Goal: Information Seeking & Learning: Learn about a topic

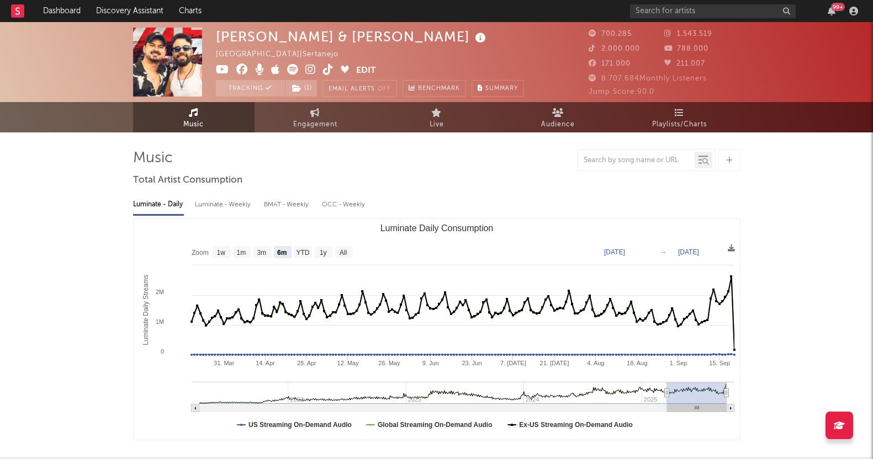
select select "6m"
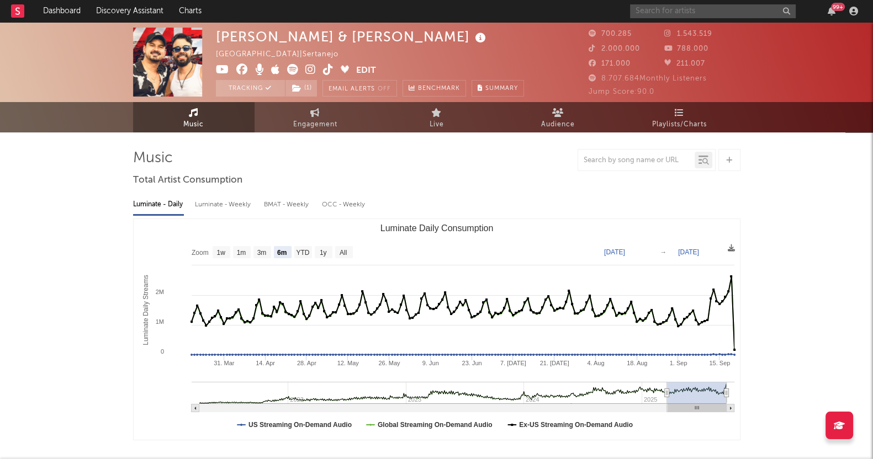
click at [738, 14] on input "text" at bounding box center [713, 11] width 166 height 14
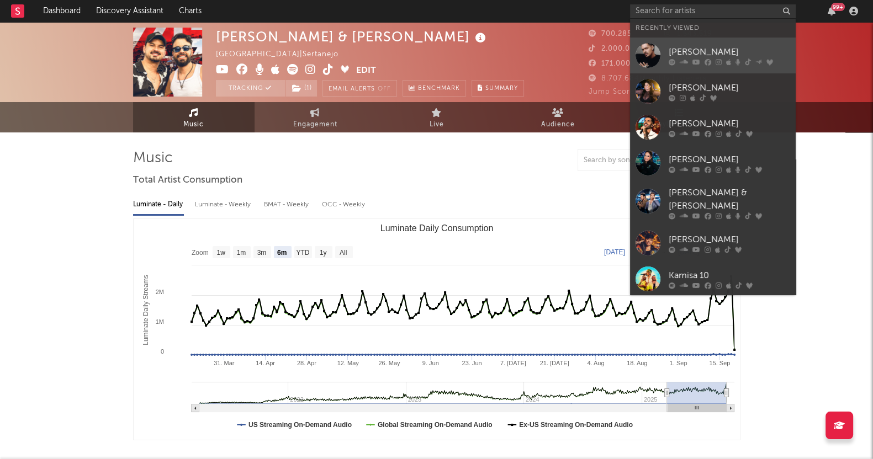
click at [711, 54] on div "[PERSON_NAME]" at bounding box center [729, 51] width 121 height 13
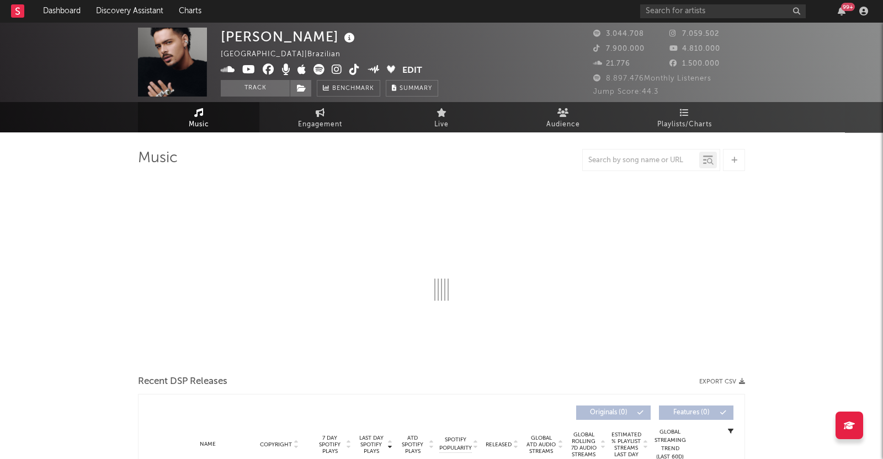
select select "6m"
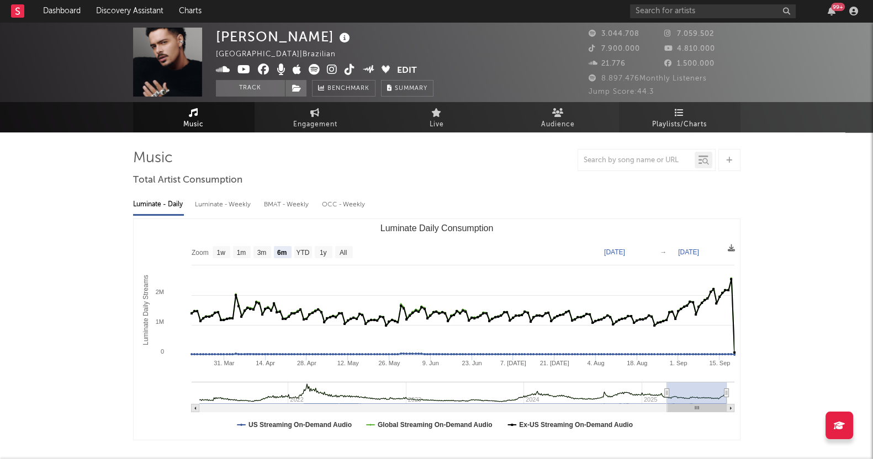
click at [668, 123] on span "Playlists/Charts" at bounding box center [679, 124] width 55 height 13
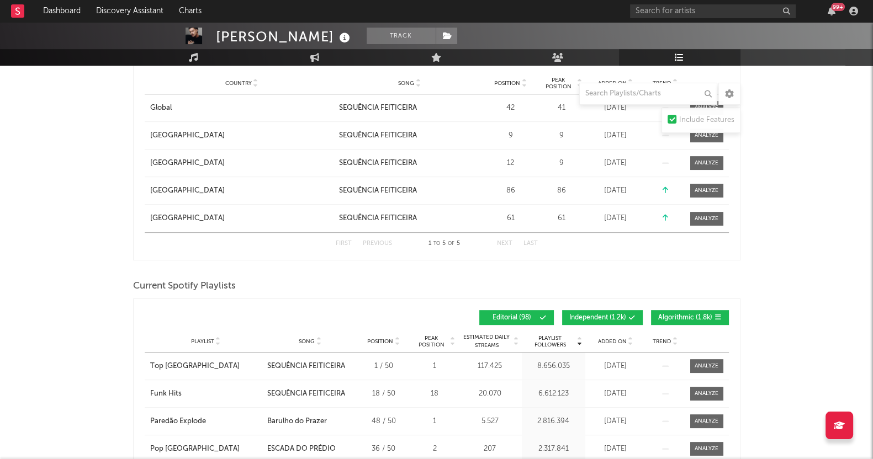
scroll to position [759, 0]
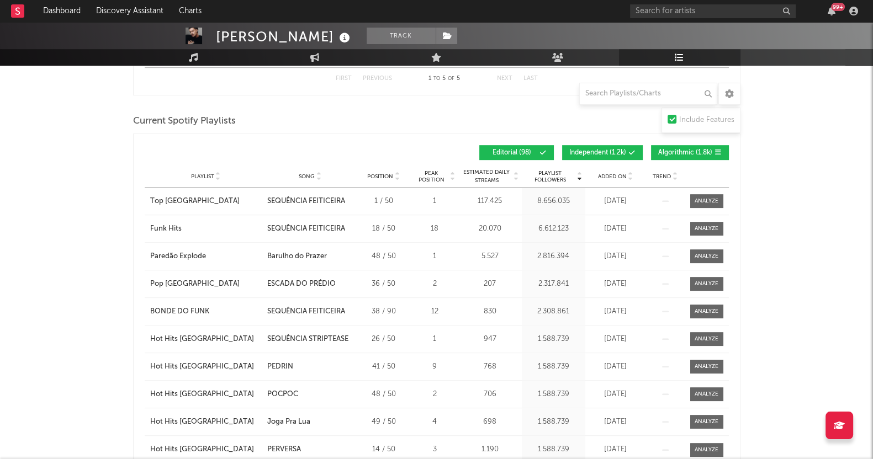
click at [609, 179] on div "Playlist City Song Position Peak Position Estimated Daily Streams Playlist Foll…" at bounding box center [437, 177] width 584 height 22
click at [618, 167] on div "Playlist City Song Position Peak Position Estimated Daily Streams Playlist Foll…" at bounding box center [437, 177] width 584 height 22
click at [616, 178] on span "Added On" at bounding box center [612, 176] width 29 height 7
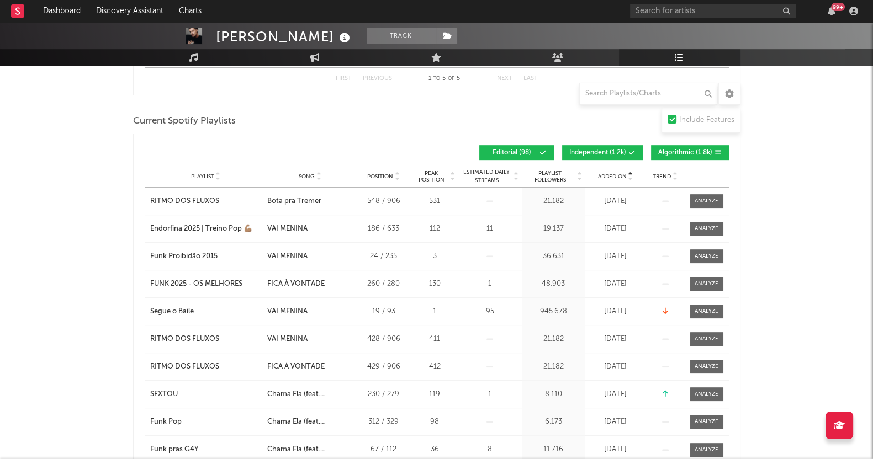
click at [685, 153] on span "Algorithmic ( 1.8k )" at bounding box center [685, 153] width 54 height 7
click at [618, 158] on div "Added On Playlist Song Position Peak Position Playlist Followers Added On Trend…" at bounding box center [437, 153] width 584 height 26
click at [614, 153] on span "Independent ( 1.2k )" at bounding box center [597, 153] width 57 height 7
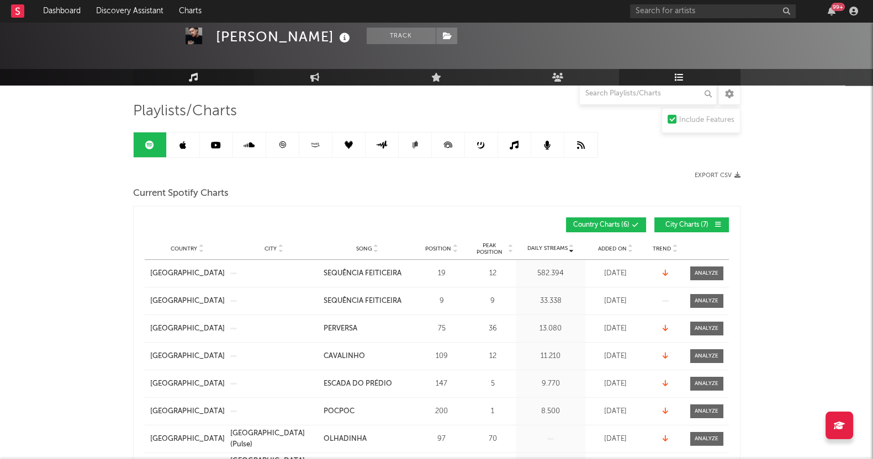
scroll to position [0, 0]
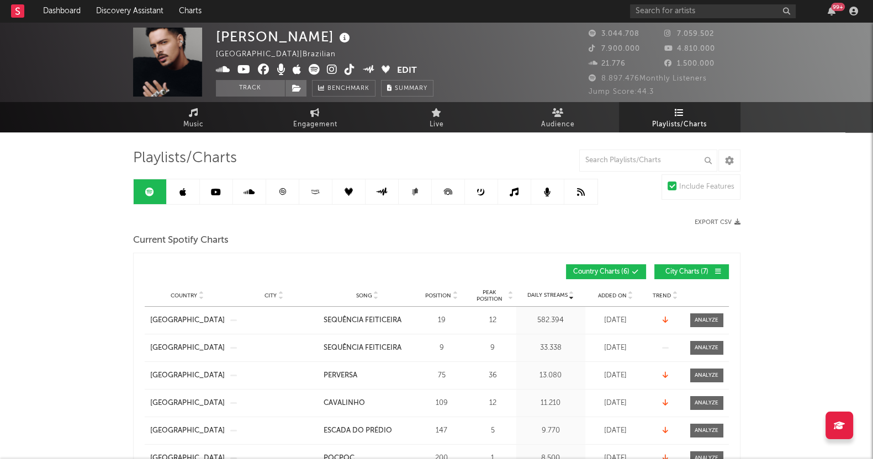
click at [188, 192] on link at bounding box center [183, 191] width 33 height 25
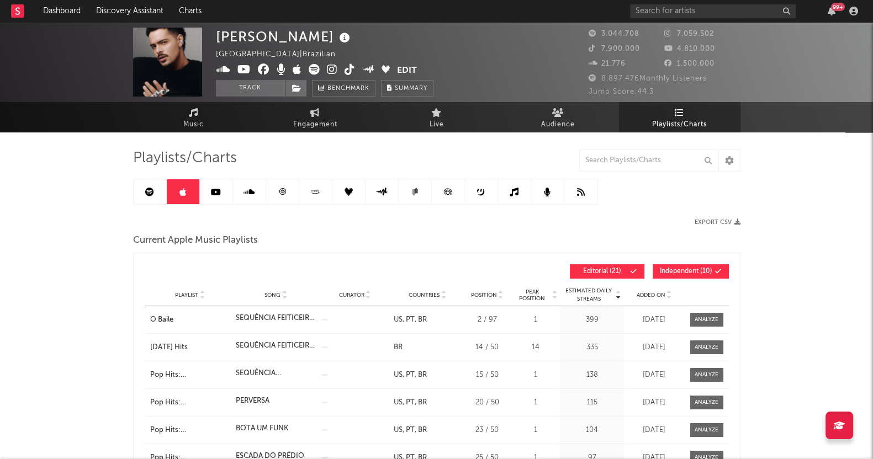
click at [181, 192] on icon at bounding box center [182, 192] width 7 height 9
click at [205, 192] on link at bounding box center [216, 191] width 33 height 25
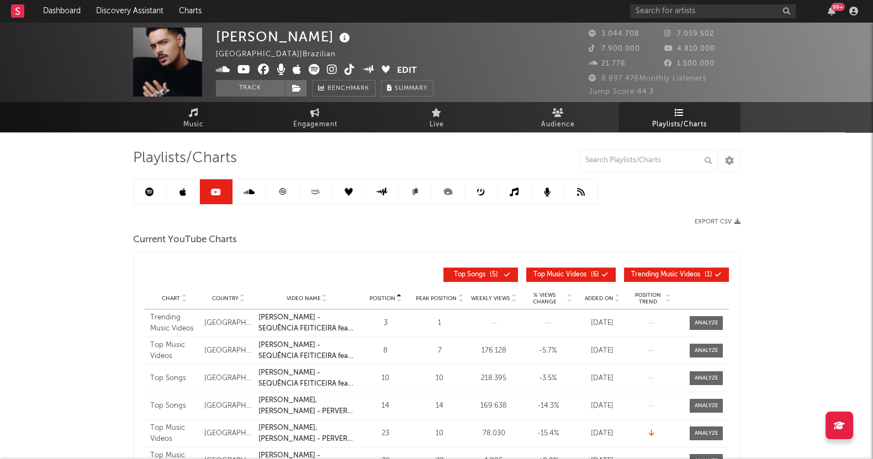
click at [241, 192] on link at bounding box center [249, 191] width 33 height 25
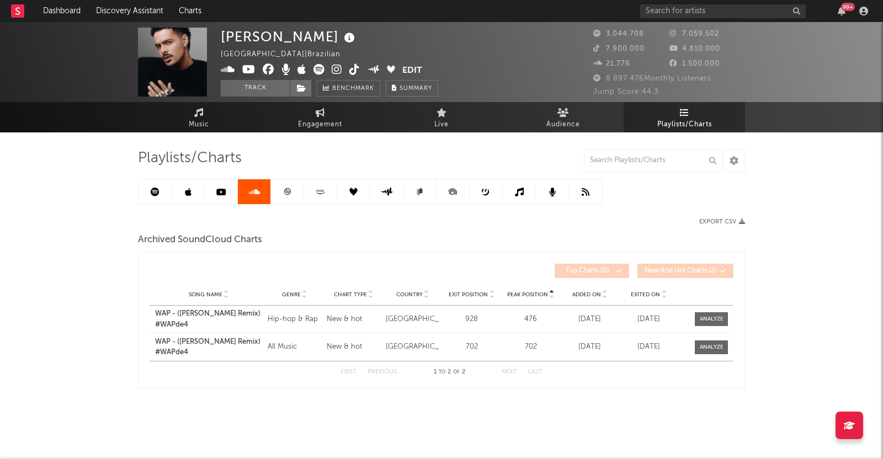
click at [277, 194] on link at bounding box center [287, 191] width 33 height 25
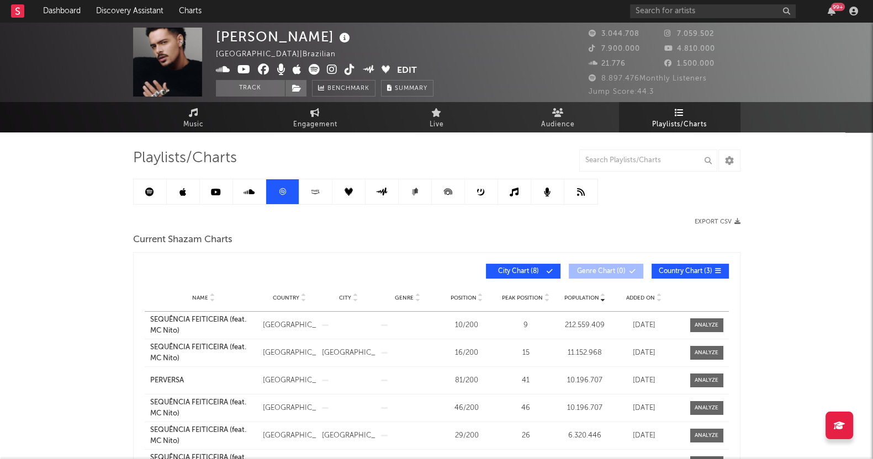
click at [328, 181] on link at bounding box center [315, 191] width 33 height 25
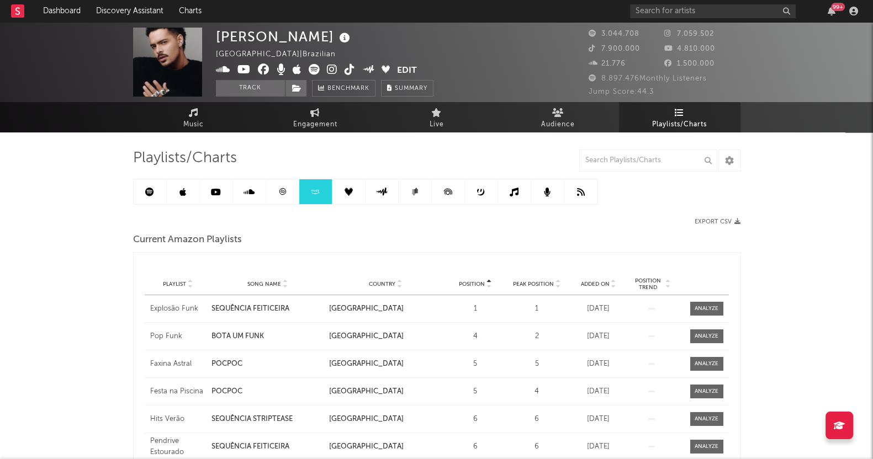
click at [351, 192] on icon at bounding box center [349, 192] width 8 height 8
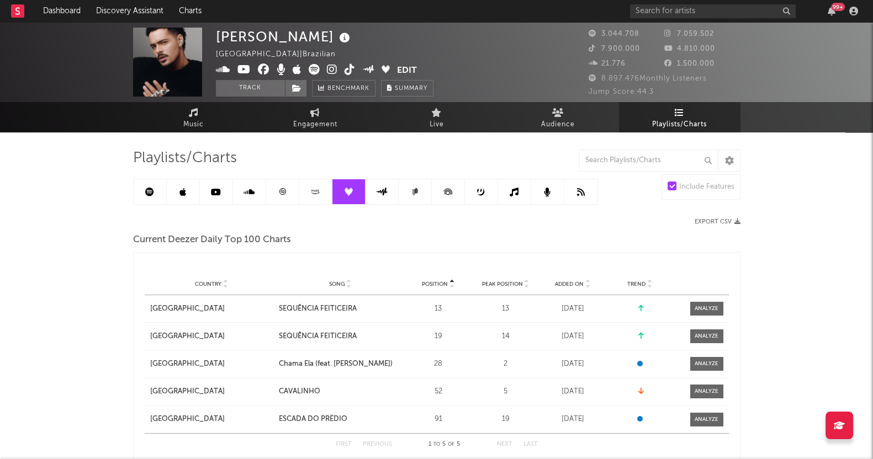
click at [381, 179] on link at bounding box center [381, 191] width 33 height 25
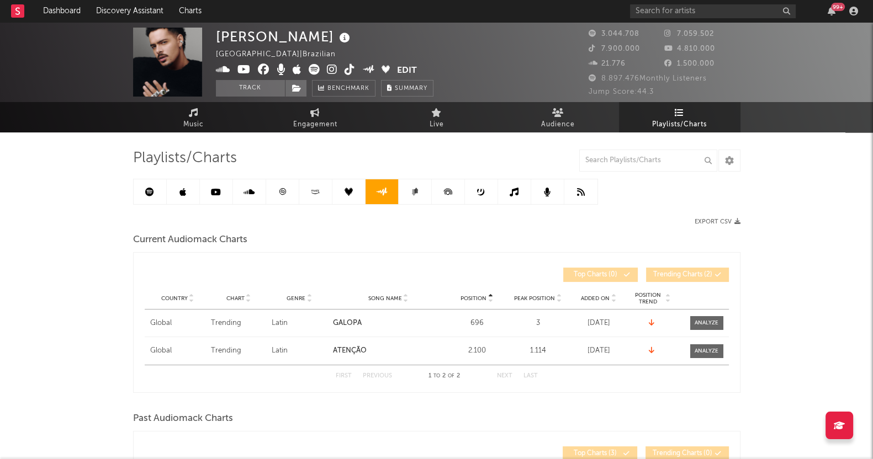
click at [433, 193] on link at bounding box center [448, 191] width 33 height 25
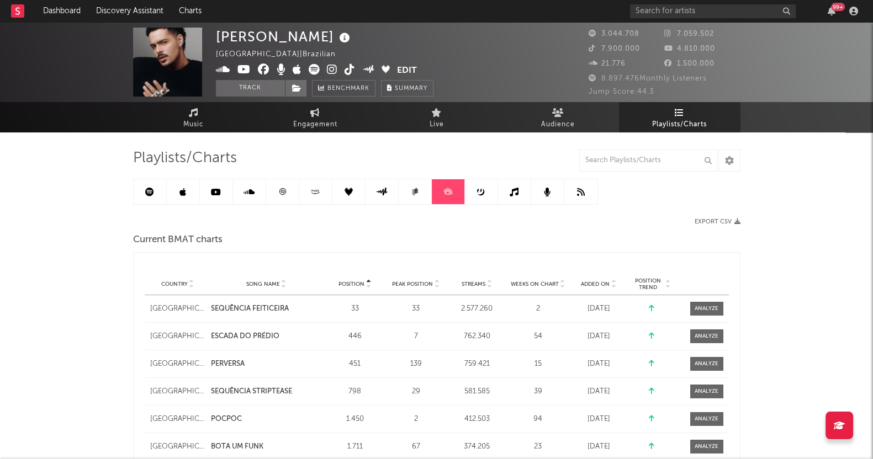
click at [465, 190] on link at bounding box center [481, 191] width 33 height 25
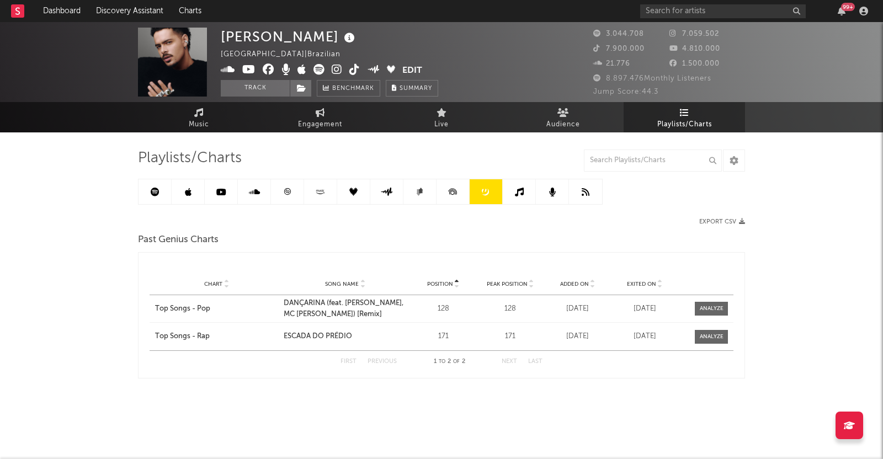
click at [529, 193] on link at bounding box center [519, 191] width 33 height 25
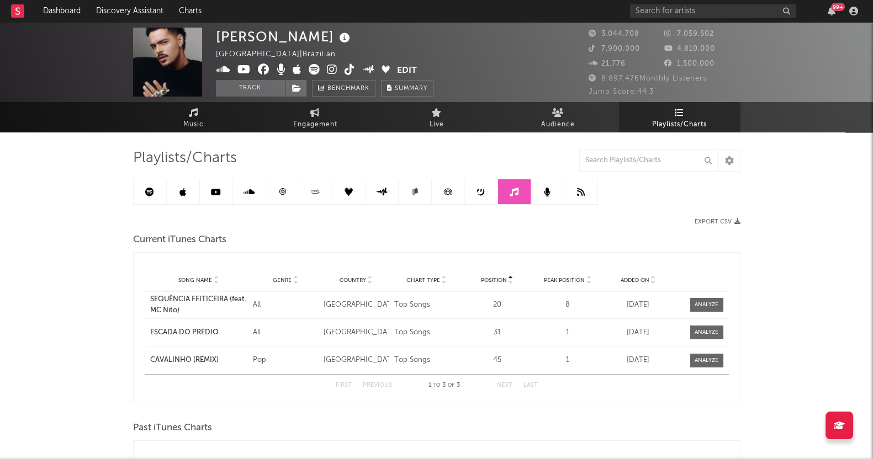
click at [553, 193] on link at bounding box center [547, 191] width 33 height 25
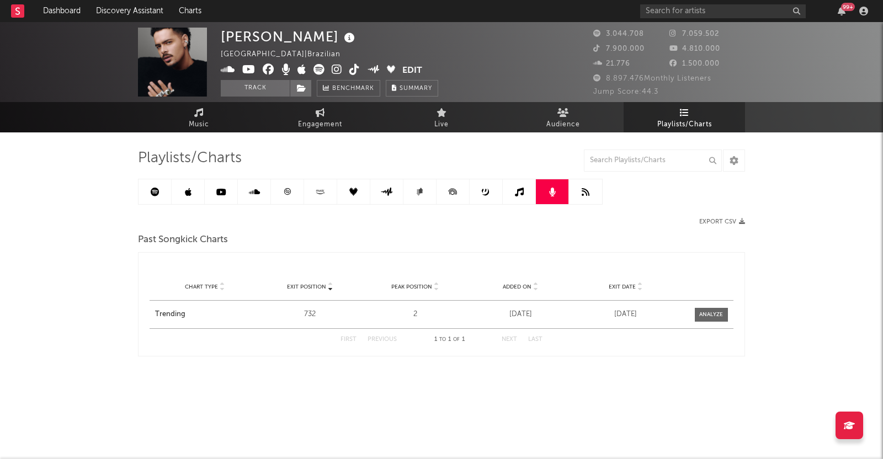
click at [577, 193] on link at bounding box center [585, 191] width 33 height 25
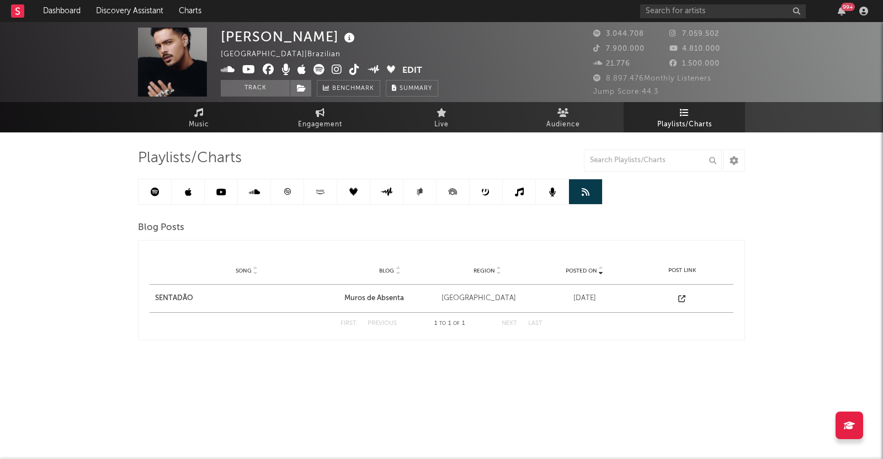
click at [155, 195] on icon at bounding box center [155, 192] width 9 height 9
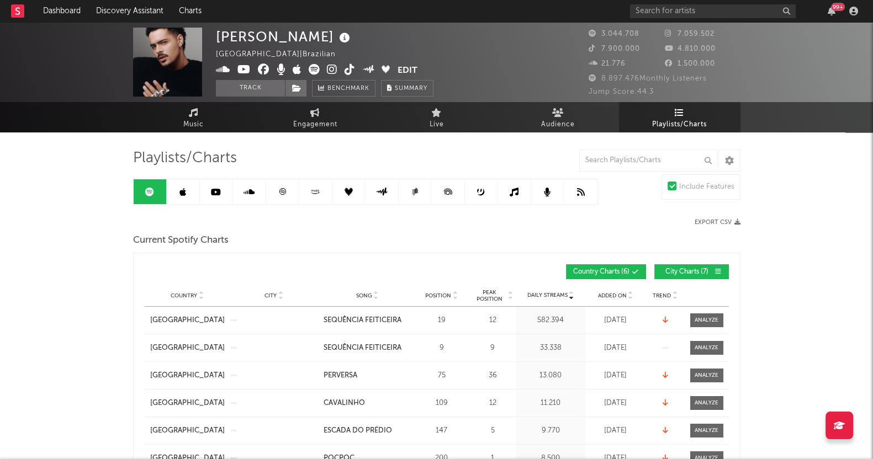
click at [155, 195] on link at bounding box center [150, 191] width 33 height 25
drag, startPoint x: 10, startPoint y: 292, endPoint x: 16, endPoint y: 288, distance: 7.2
click at [182, 192] on icon at bounding box center [182, 192] width 7 height 9
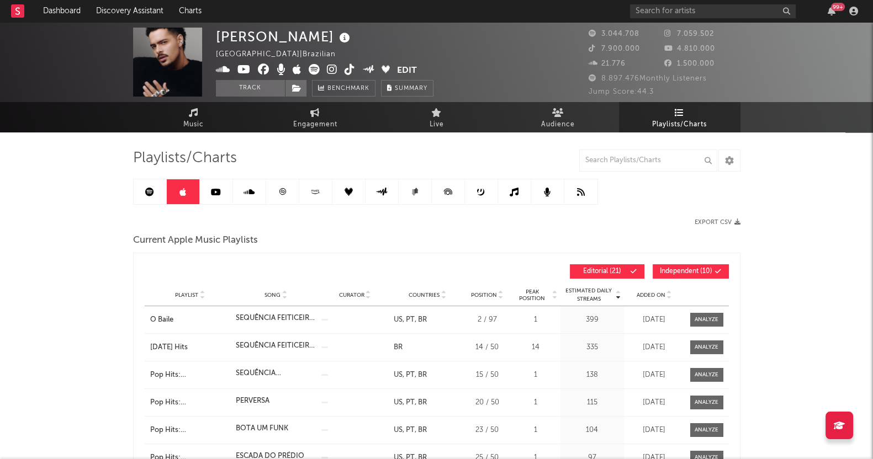
click at [147, 183] on link at bounding box center [150, 191] width 33 height 25
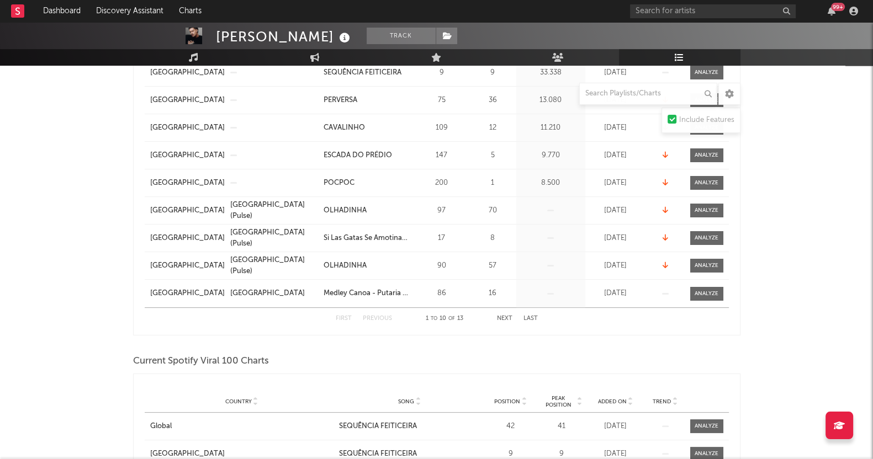
scroll to position [137, 0]
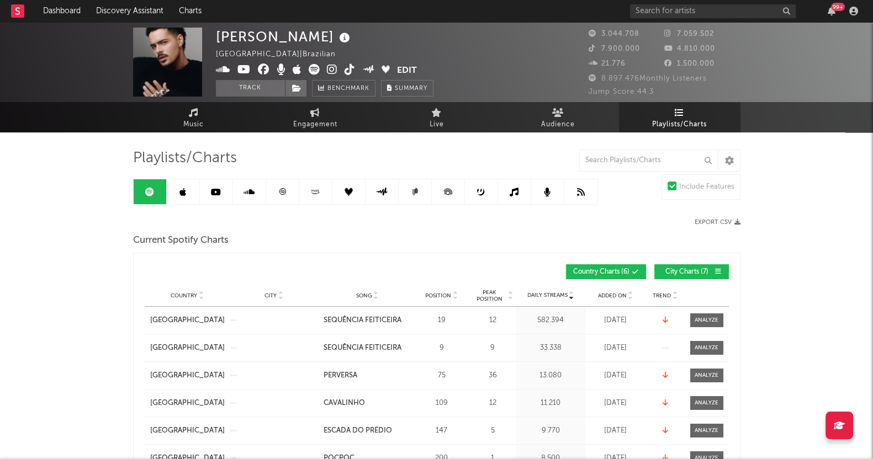
drag, startPoint x: 177, startPoint y: 184, endPoint x: 181, endPoint y: 188, distance: 6.2
click at [177, 184] on link at bounding box center [183, 191] width 33 height 25
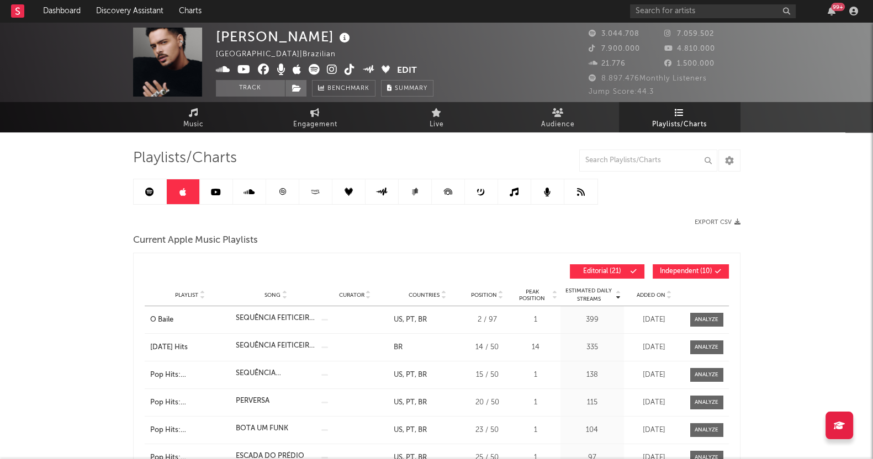
click at [181, 188] on icon at bounding box center [182, 192] width 7 height 9
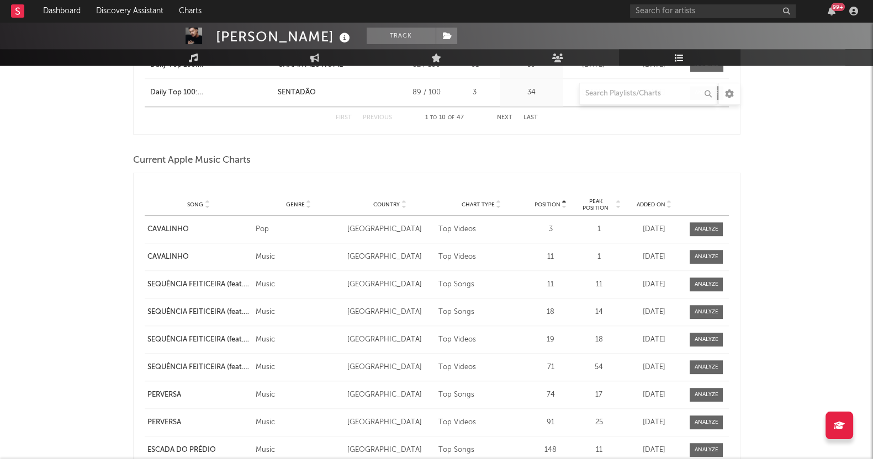
scroll to position [1518, 0]
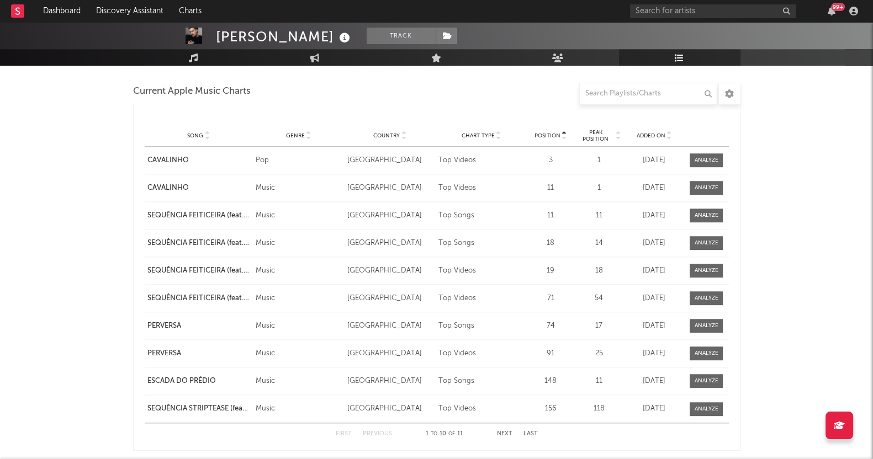
click at [91, 297] on div "[PERSON_NAME] Track [GEOGRAPHIC_DATA] | Brazilian Edit Track Benchmark Summary …" at bounding box center [436, 20] width 873 height 3032
click at [591, 95] on input "text" at bounding box center [648, 94] width 138 height 22
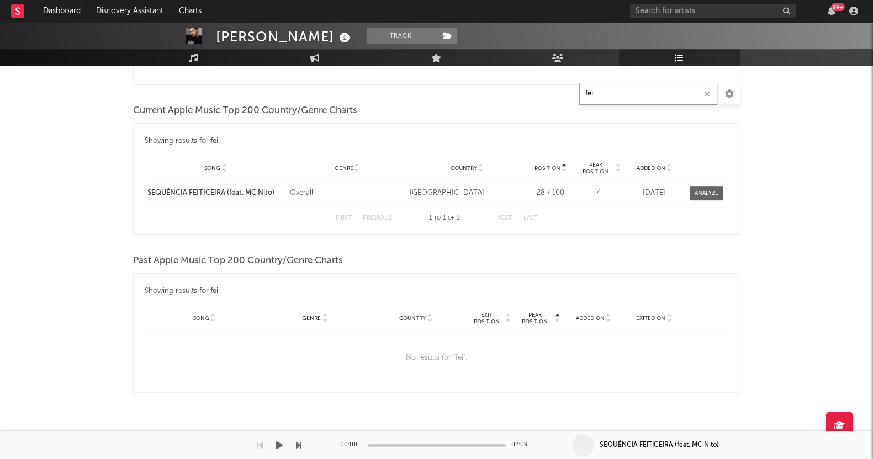
scroll to position [1075, 0]
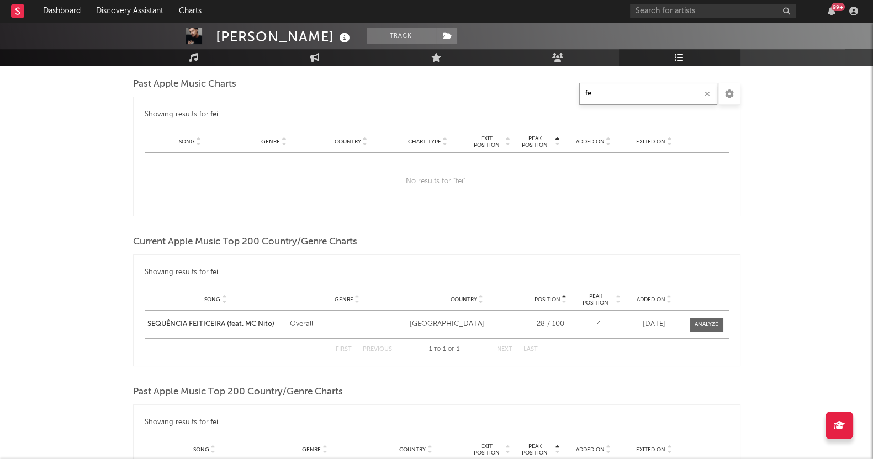
type input "f"
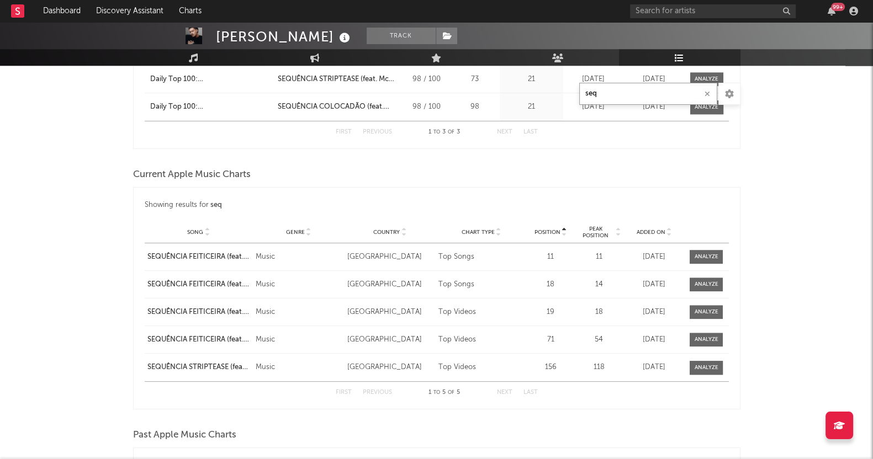
scroll to position [1227, 0]
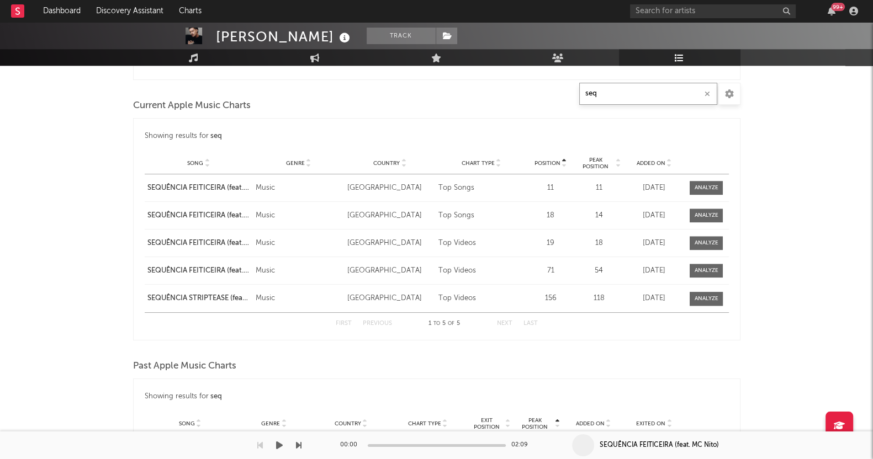
type input "seq"
click at [28, 255] on div "[PERSON_NAME] Track [GEOGRAPHIC_DATA] | Brazilian Edit Track Benchmark Summary …" at bounding box center [436, 19] width 873 height 2449
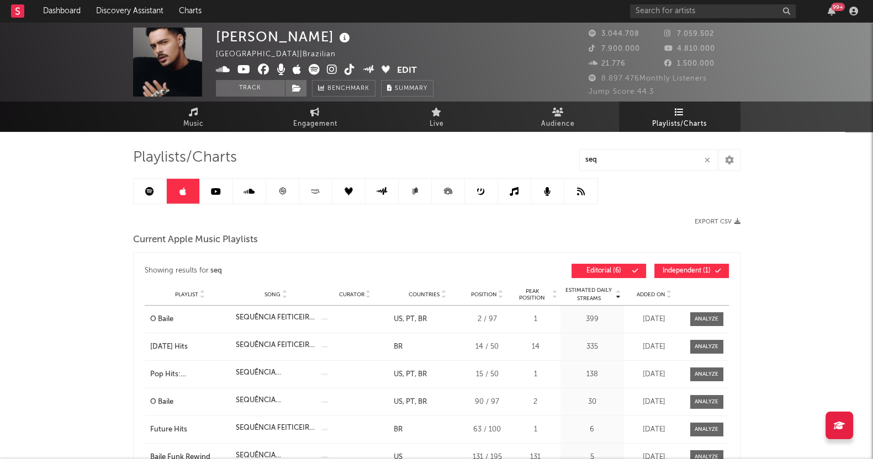
scroll to position [0, 0]
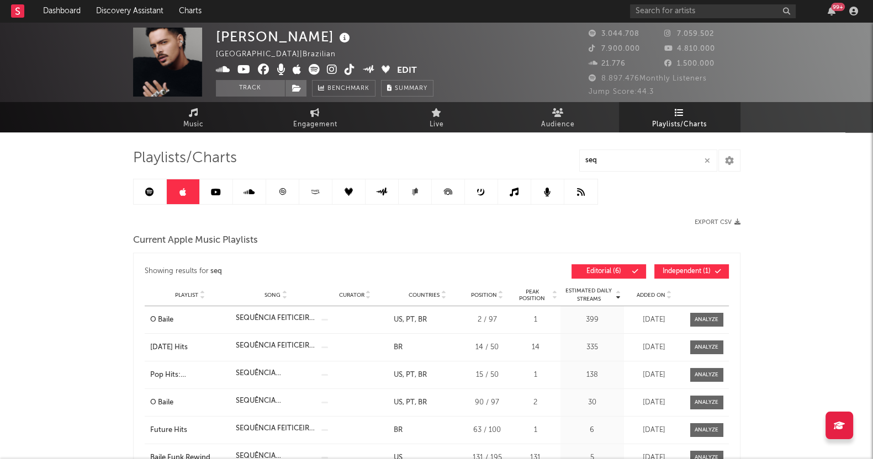
click at [205, 186] on link at bounding box center [216, 191] width 33 height 25
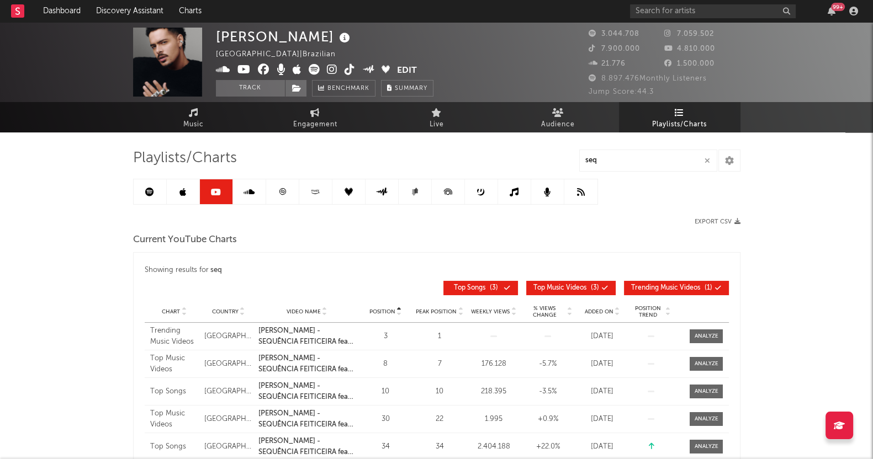
drag, startPoint x: 197, startPoint y: 119, endPoint x: 219, endPoint y: 25, distance: 96.5
click at [197, 119] on span "Music" at bounding box center [193, 124] width 20 height 13
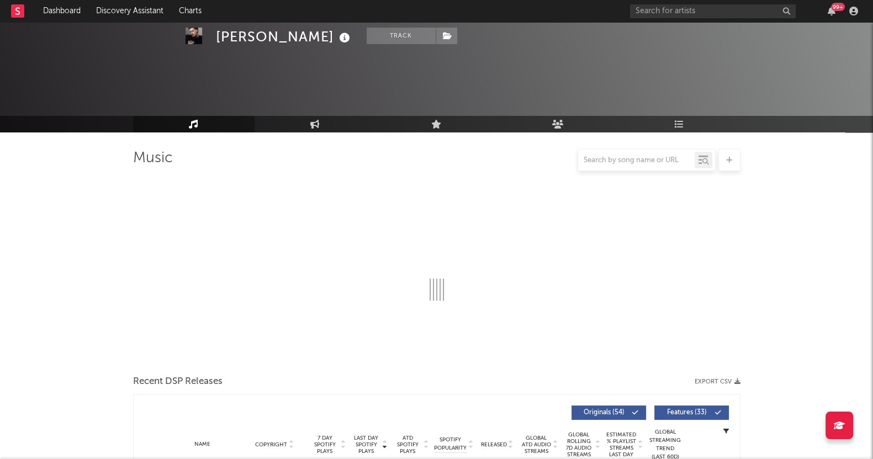
select select "6m"
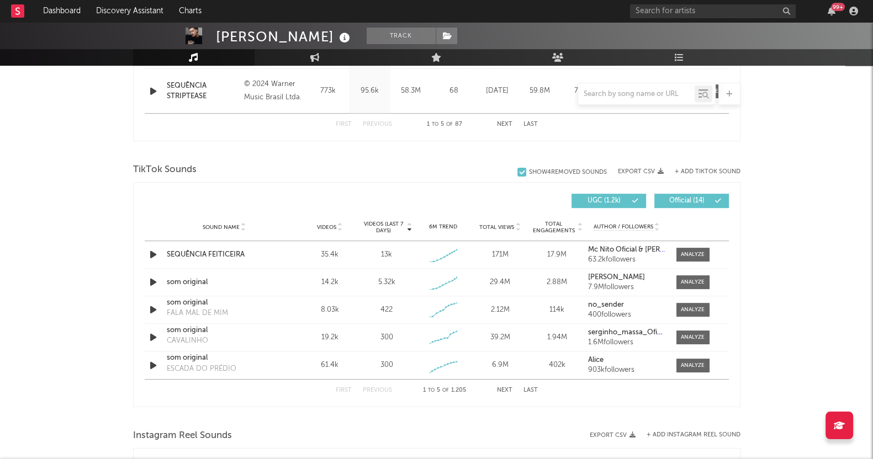
scroll to position [690, 0]
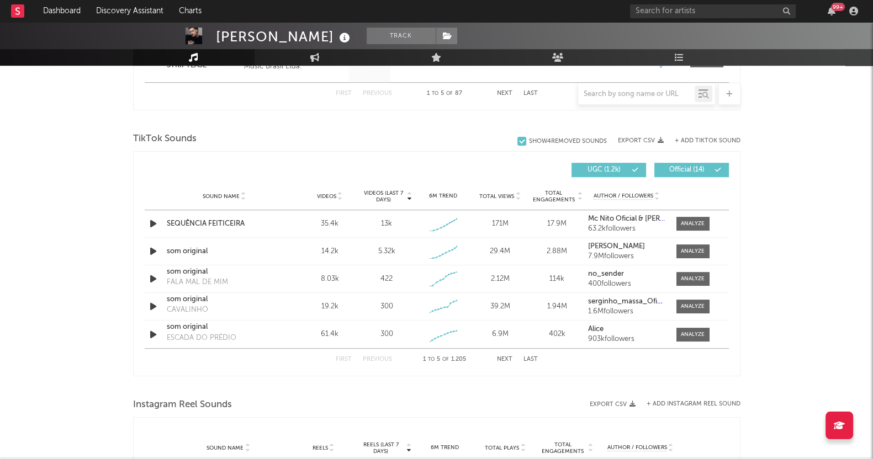
drag, startPoint x: 682, startPoint y: 222, endPoint x: 874, endPoint y: 276, distance: 199.5
click at [682, 222] on div at bounding box center [693, 224] width 24 height 8
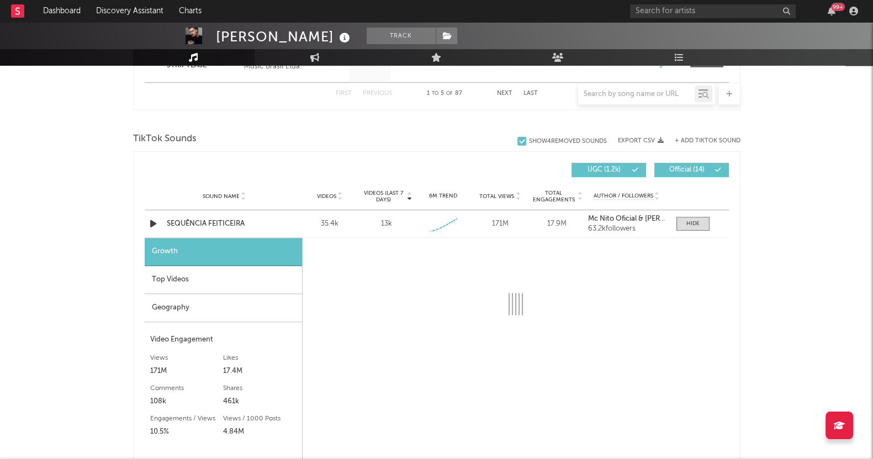
scroll to position [828, 0]
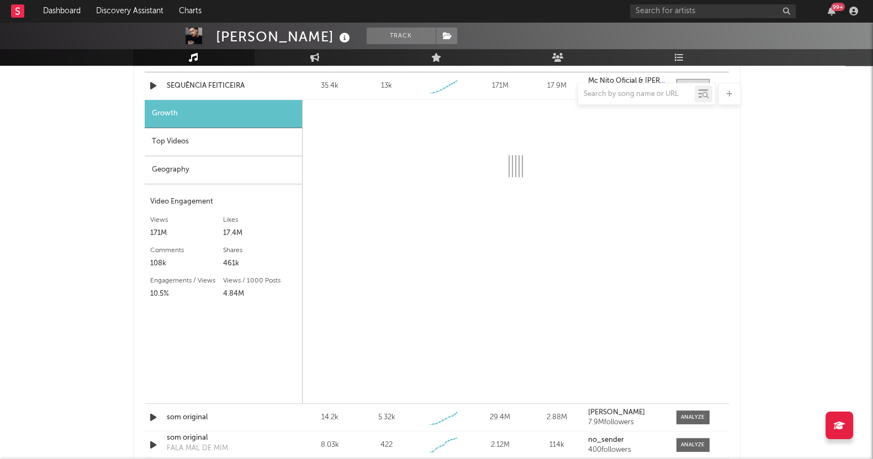
select select "1w"
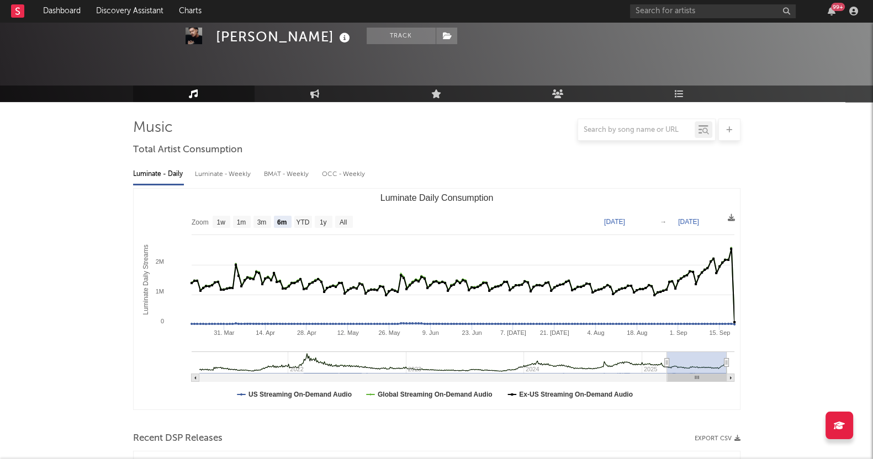
scroll to position [0, 0]
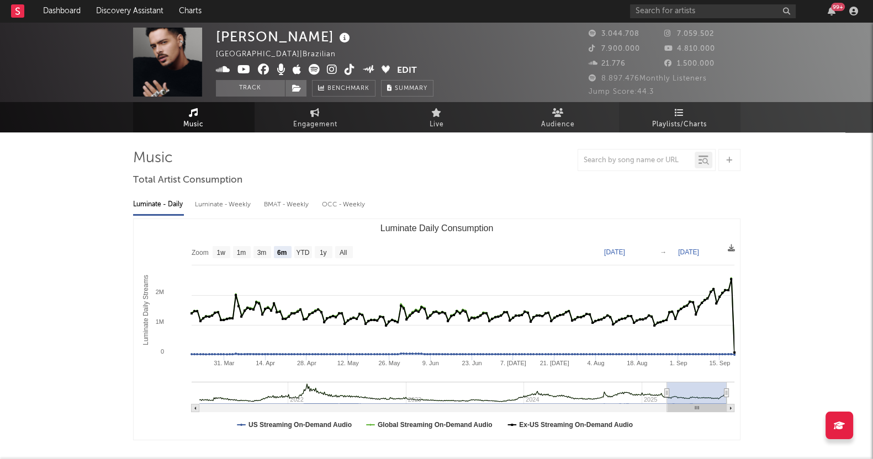
click at [665, 115] on link "Playlists/Charts" at bounding box center [679, 117] width 121 height 30
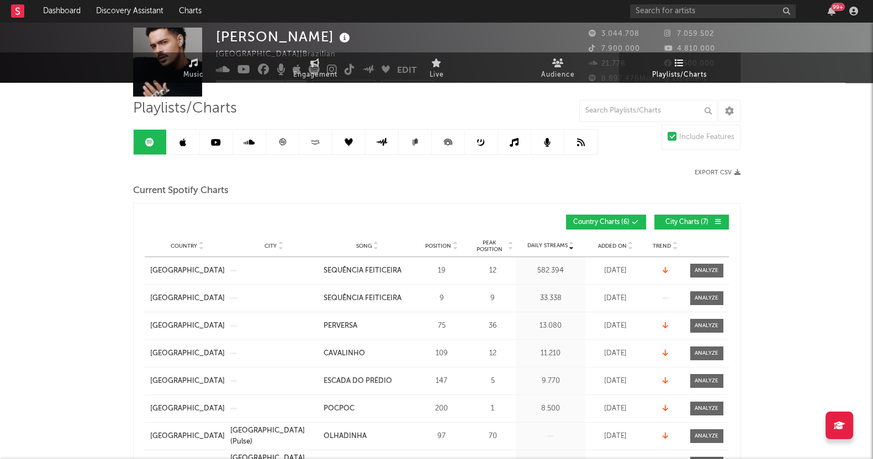
scroll to position [68, 0]
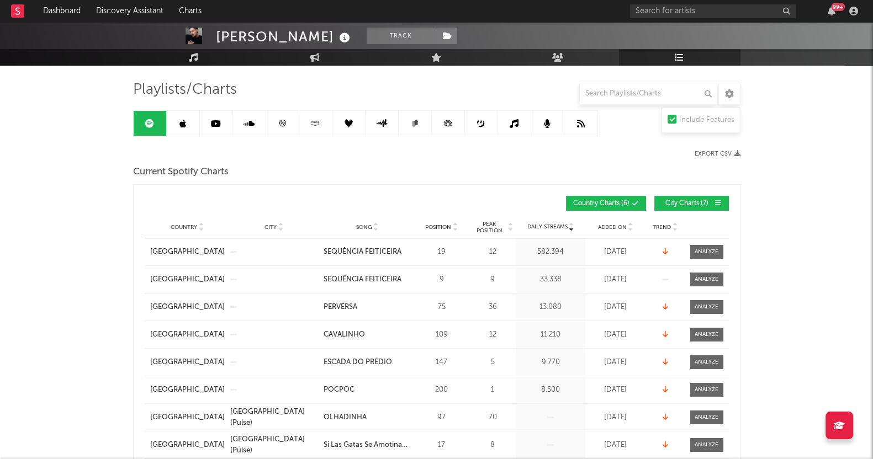
click at [685, 200] on span "City Charts ( 7 )" at bounding box center [686, 203] width 51 height 7
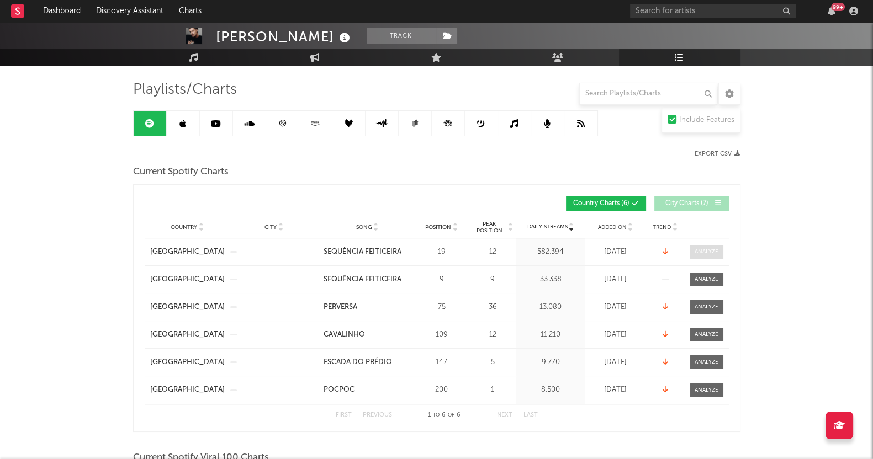
click at [706, 256] on span at bounding box center [706, 252] width 33 height 14
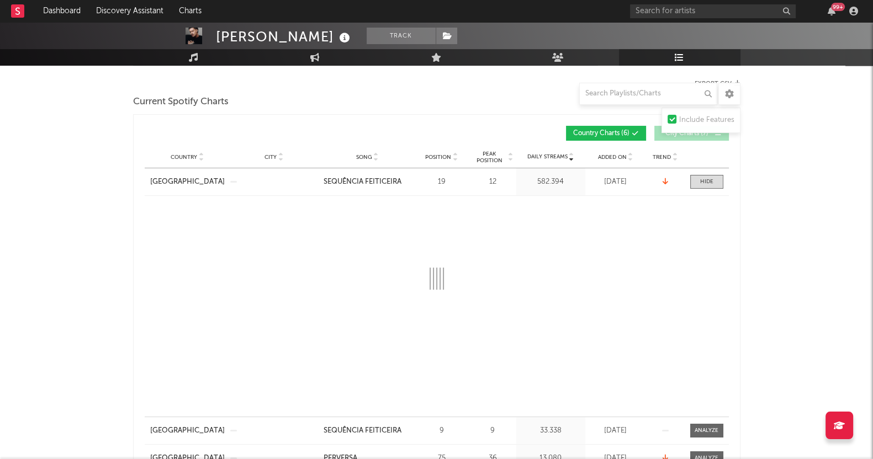
scroll to position [207, 0]
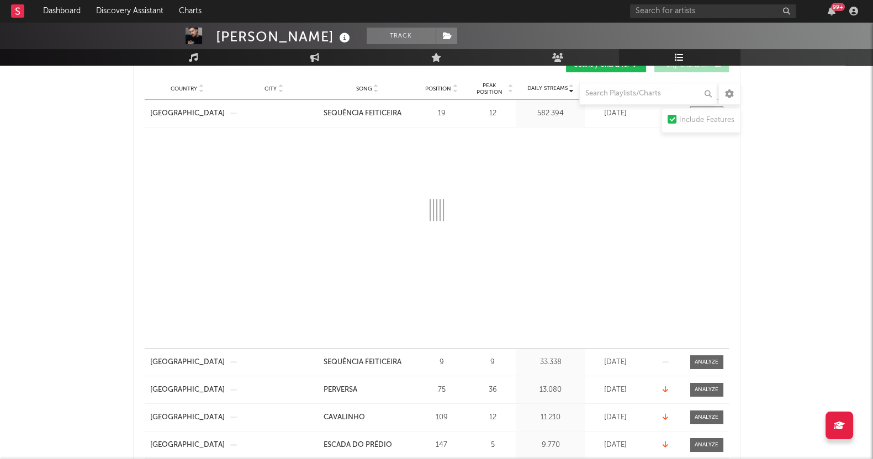
select select "1w"
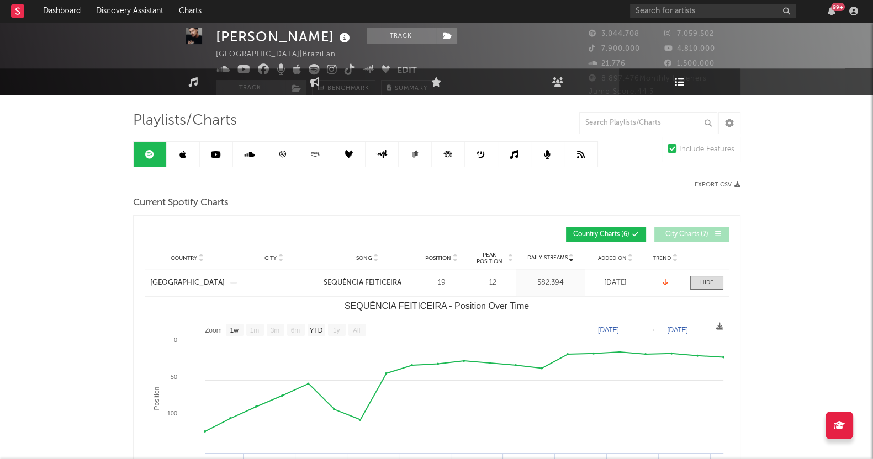
scroll to position [68, 0]
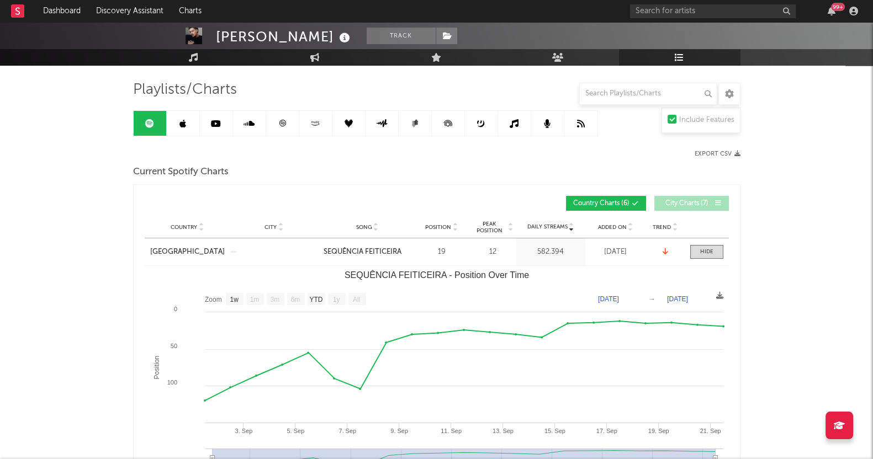
click at [177, 114] on link at bounding box center [183, 123] width 33 height 25
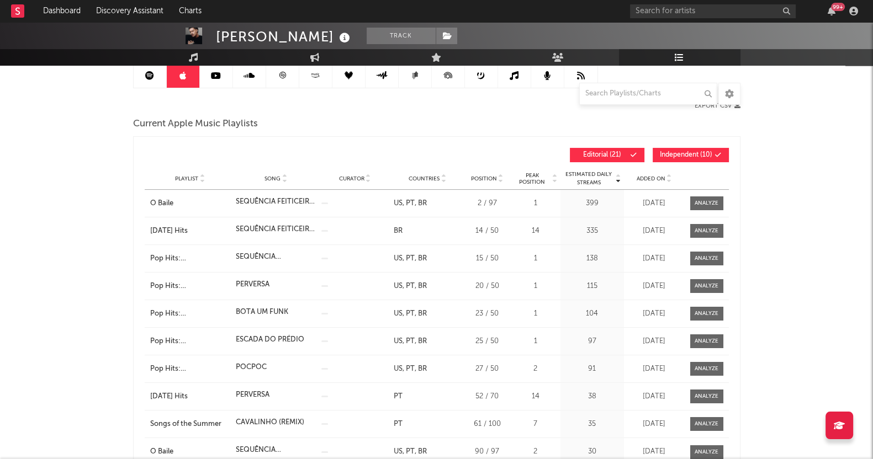
scroll to position [137, 0]
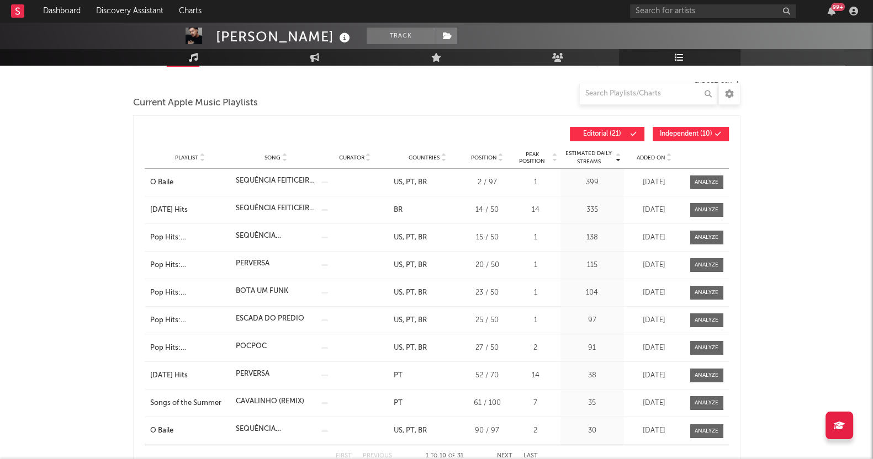
click at [675, 128] on button "Independent ( 10 )" at bounding box center [691, 134] width 76 height 14
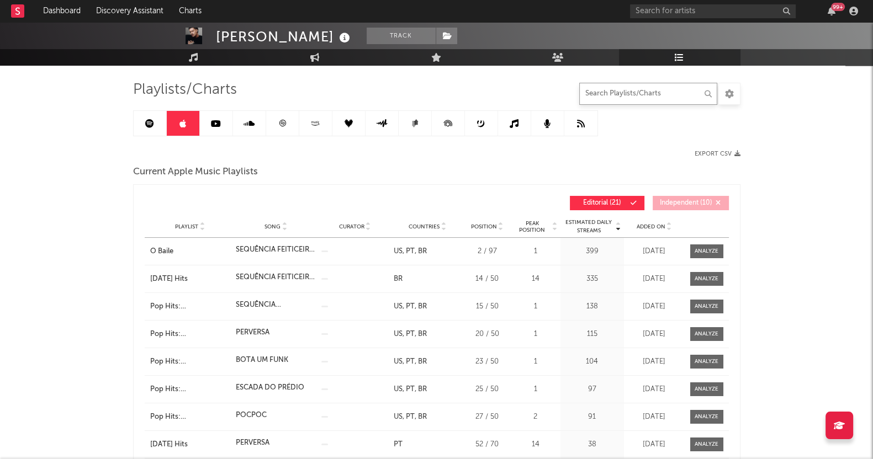
click at [621, 94] on input "text" at bounding box center [648, 94] width 138 height 22
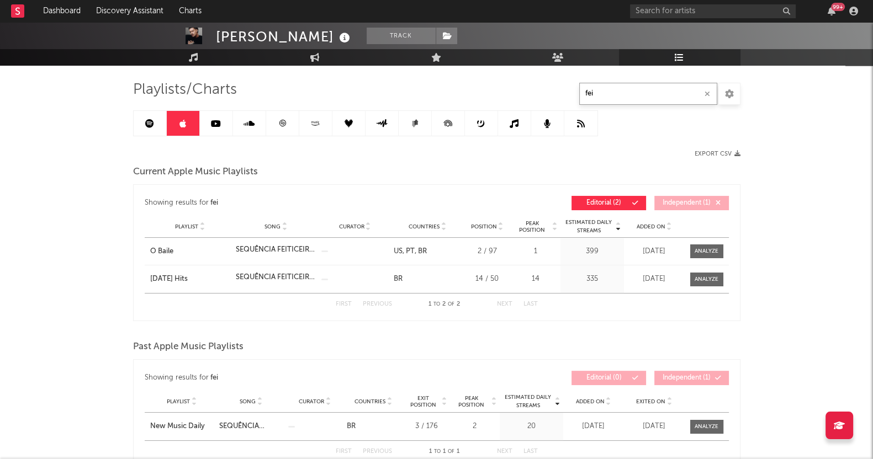
type input "fei"
click at [705, 276] on div at bounding box center [707, 279] width 24 height 8
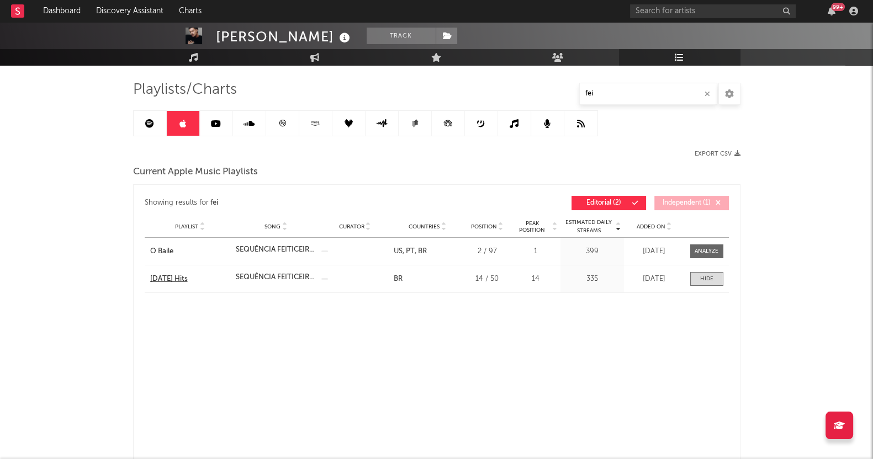
select select "1w"
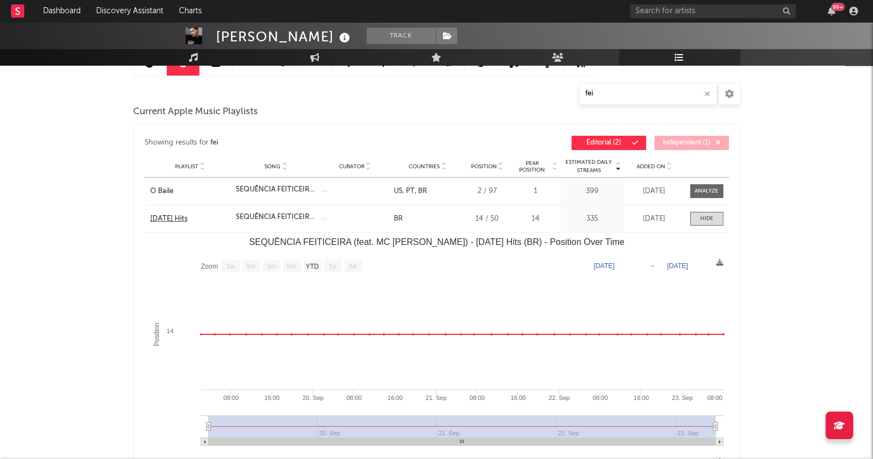
scroll to position [207, 0]
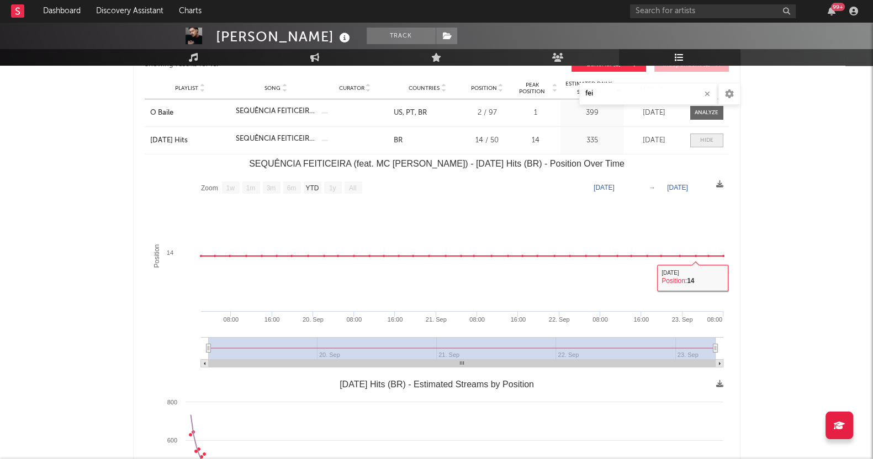
click at [709, 136] on div at bounding box center [706, 140] width 13 height 8
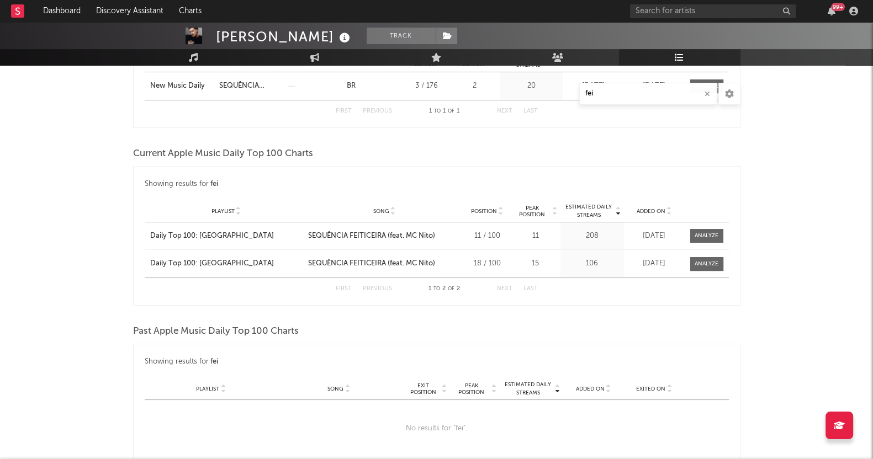
scroll to position [414, 0]
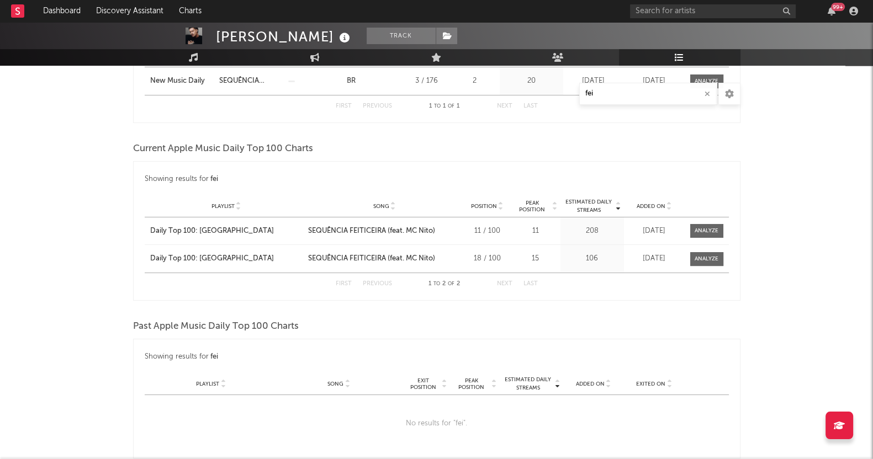
click at [68, 296] on div "[PERSON_NAME] Track [GEOGRAPHIC_DATA] | Brazilian Edit Track Benchmark Summary …" at bounding box center [436, 416] width 873 height 1616
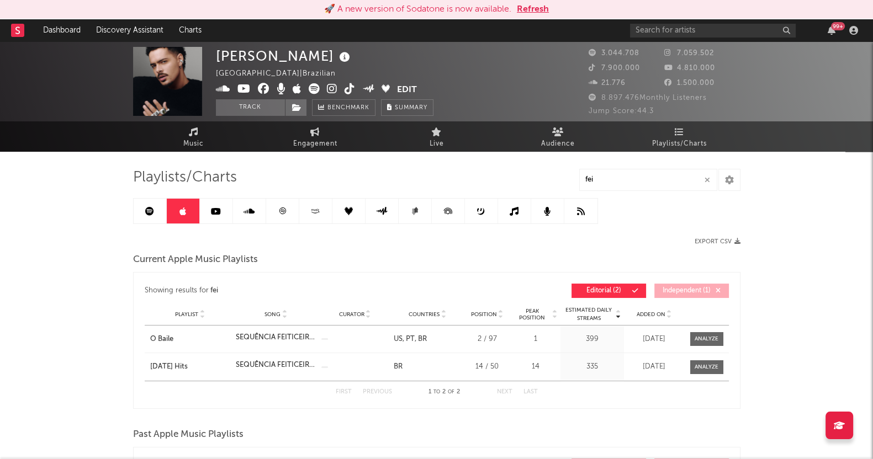
scroll to position [0, 0]
click at [214, 210] on icon at bounding box center [216, 211] width 10 height 9
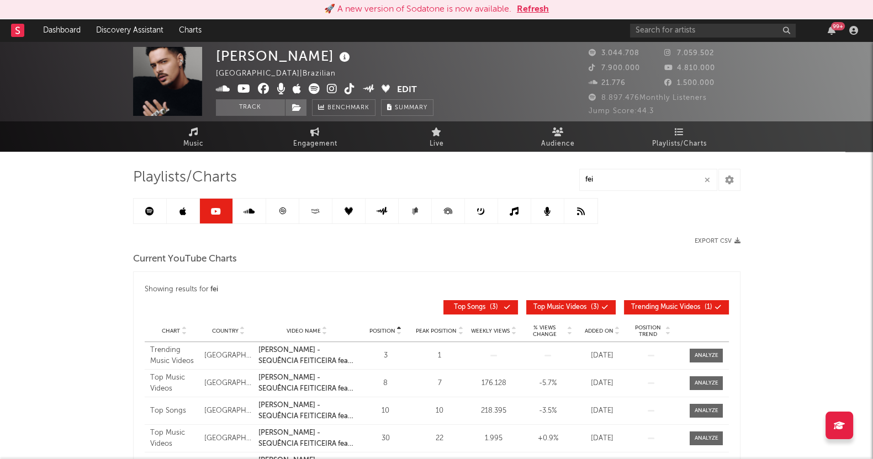
click at [267, 208] on link at bounding box center [282, 211] width 33 height 25
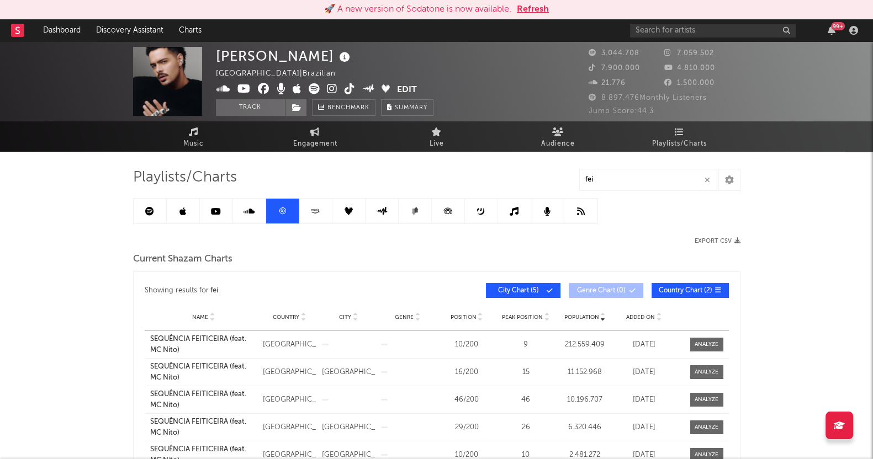
click at [255, 209] on link at bounding box center [249, 211] width 33 height 25
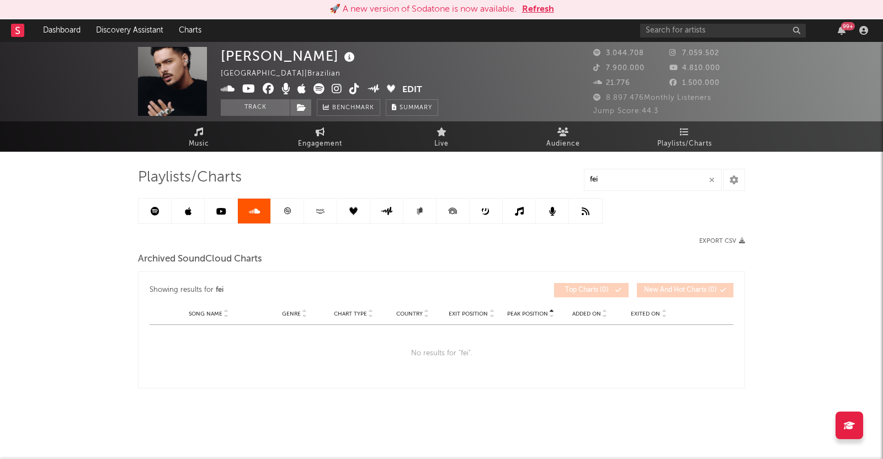
click at [282, 209] on link at bounding box center [287, 211] width 33 height 25
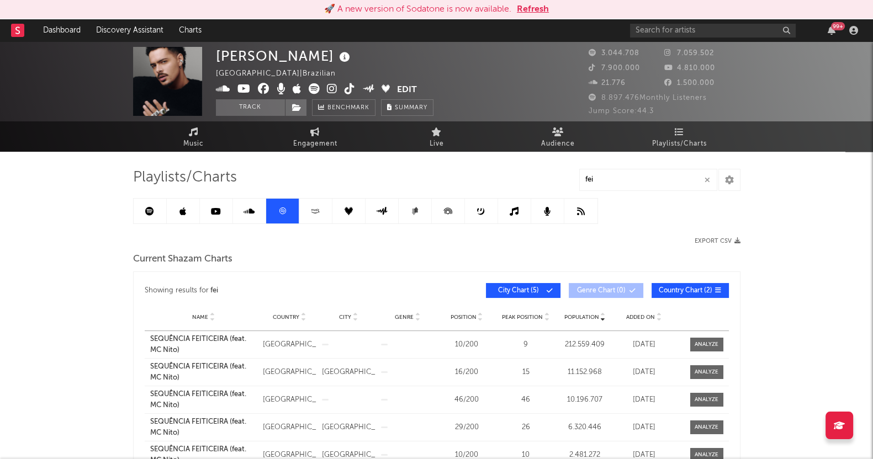
click at [315, 209] on icon at bounding box center [315, 211] width 13 height 8
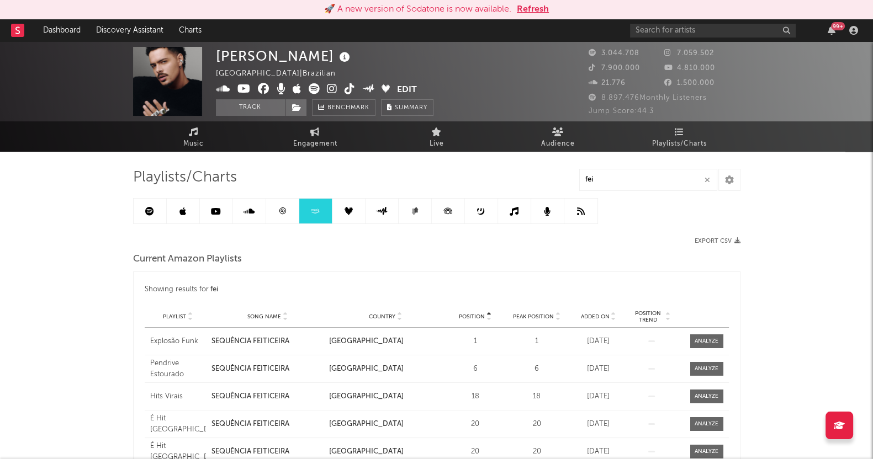
click at [348, 212] on icon at bounding box center [349, 211] width 8 height 8
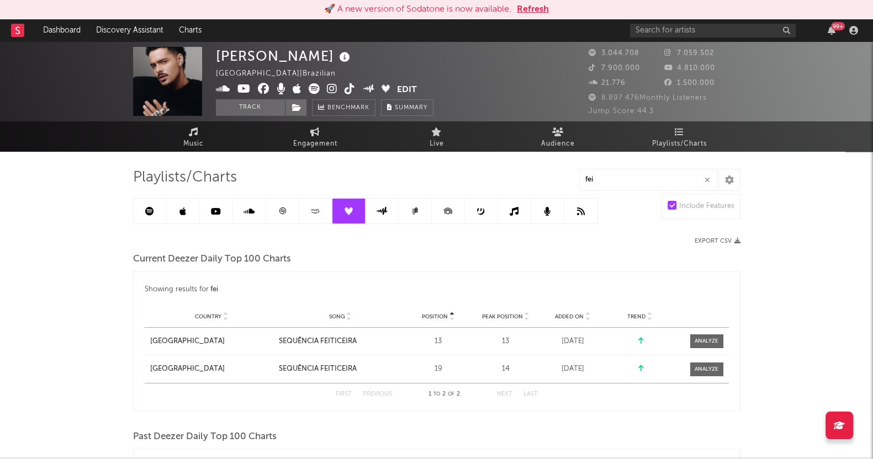
click at [385, 208] on icon at bounding box center [381, 211] width 12 height 8
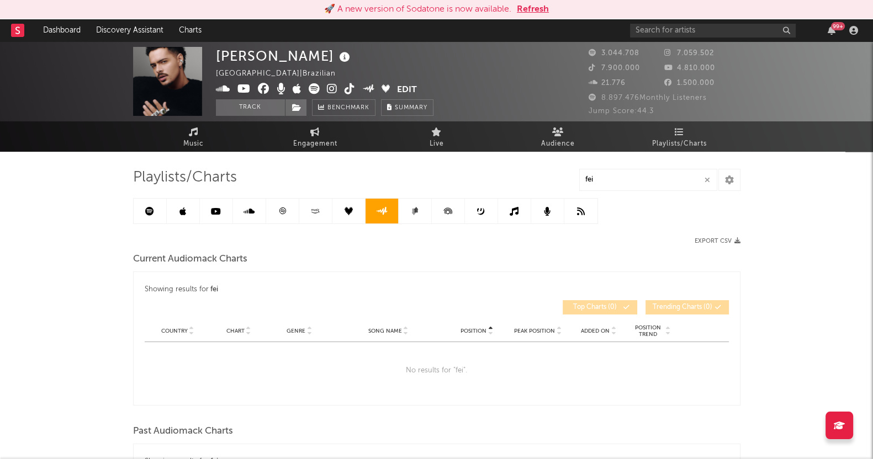
click at [411, 210] on icon at bounding box center [415, 211] width 8 height 8
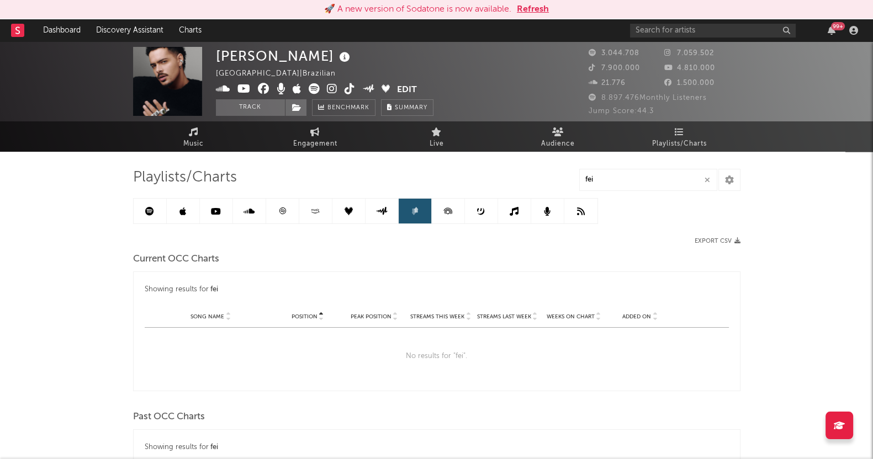
click at [437, 215] on icon at bounding box center [448, 211] width 25 height 25
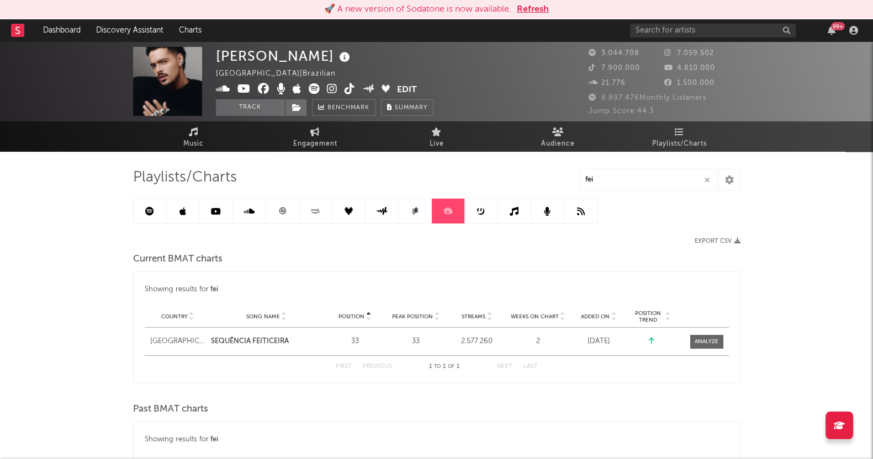
click at [466, 216] on link at bounding box center [481, 211] width 33 height 25
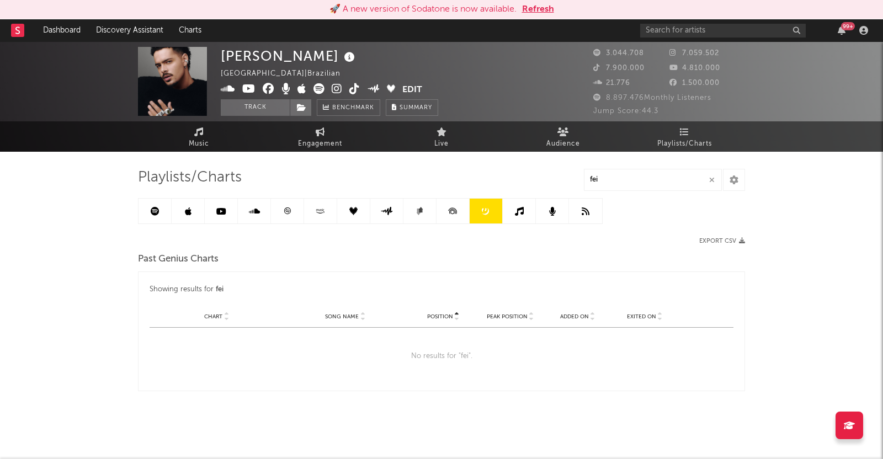
click at [433, 211] on link at bounding box center [420, 211] width 33 height 25
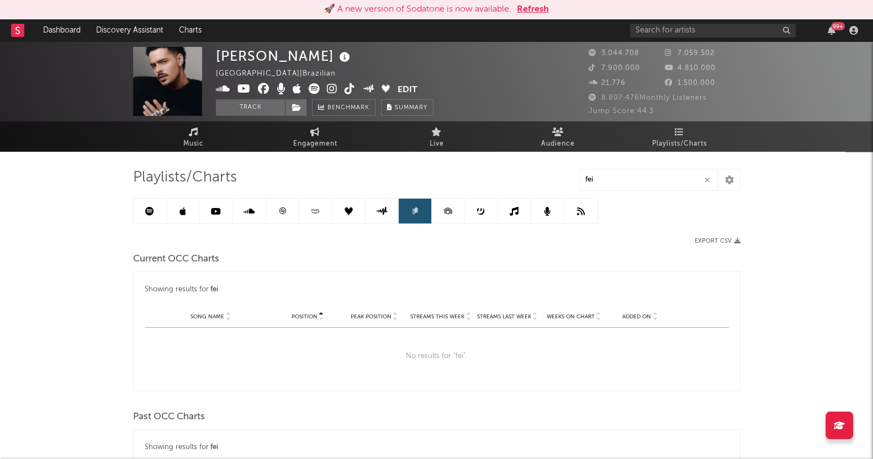
click at [483, 211] on icon at bounding box center [480, 211] width 7 height 7
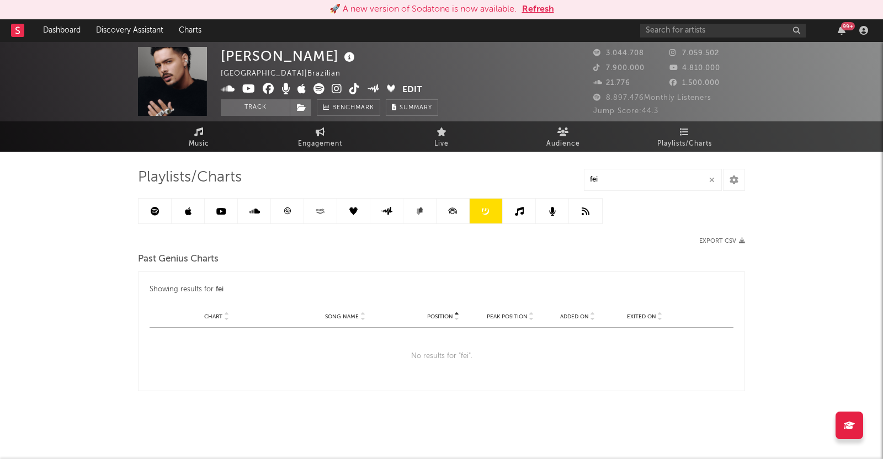
click at [507, 214] on link at bounding box center [519, 211] width 33 height 25
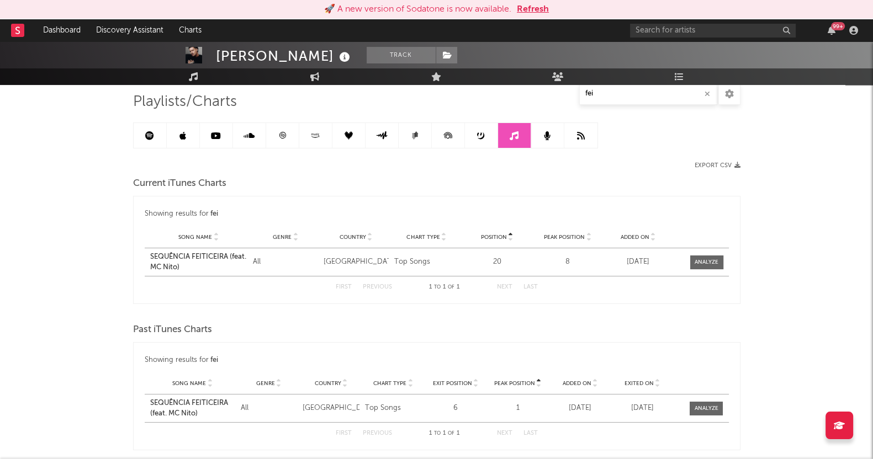
scroll to position [132, 0]
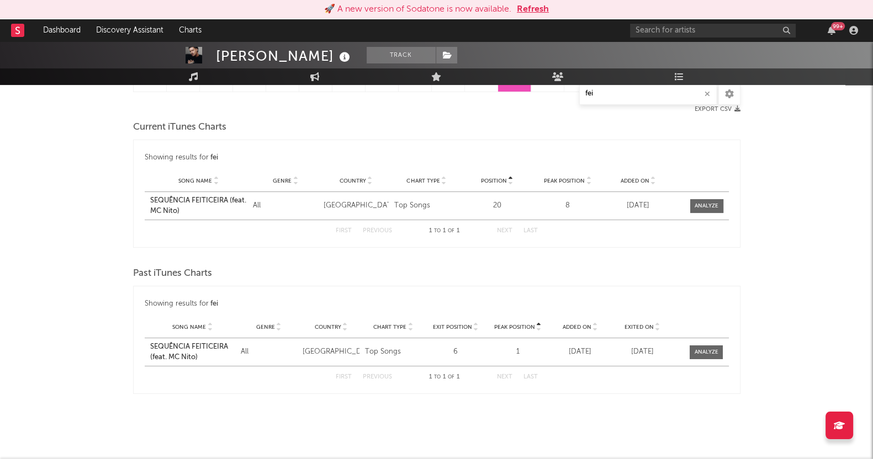
drag, startPoint x: 89, startPoint y: 261, endPoint x: 356, endPoint y: 218, distance: 270.1
click at [91, 261] on div "[PERSON_NAME] Track [GEOGRAPHIC_DATA] | Brazilian Edit Track Benchmark Summary …" at bounding box center [436, 184] width 873 height 551
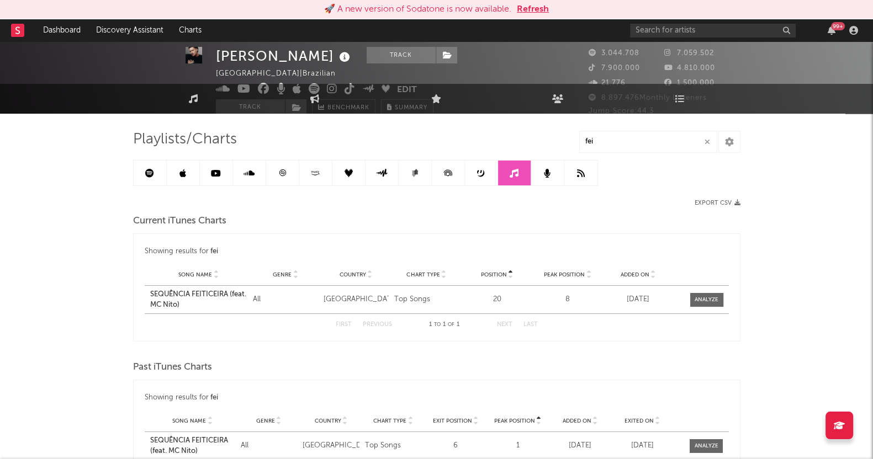
scroll to position [0, 0]
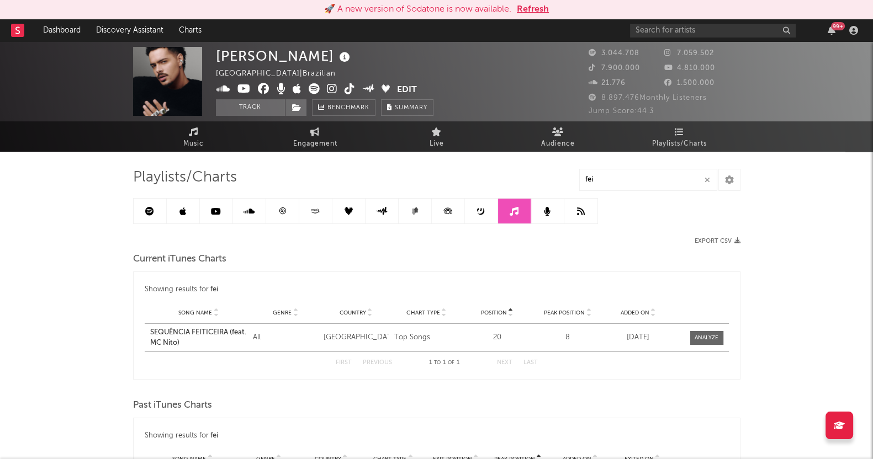
click at [557, 203] on link at bounding box center [547, 211] width 33 height 25
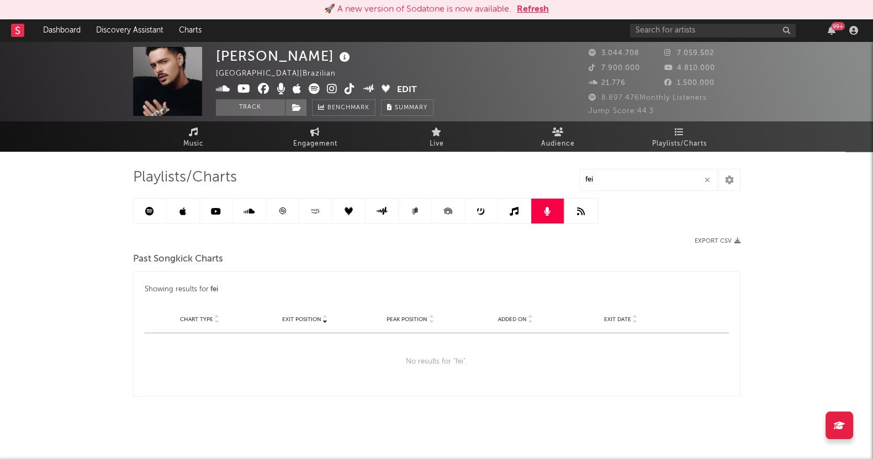
click at [577, 211] on icon at bounding box center [581, 211] width 8 height 9
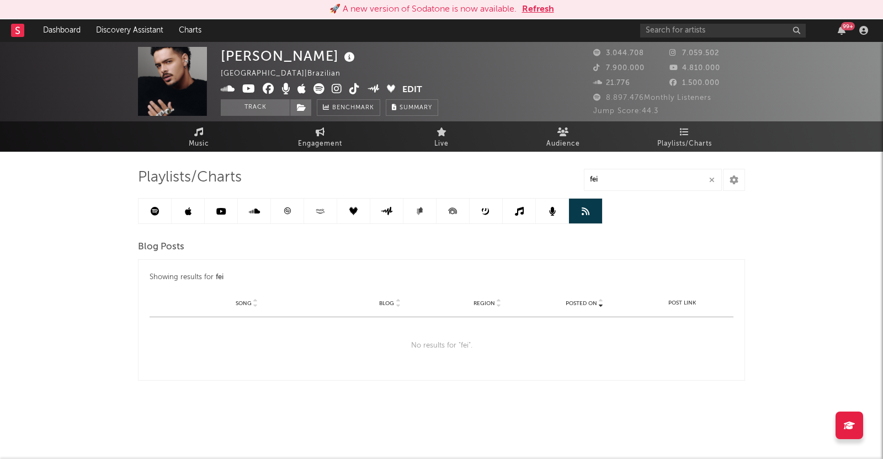
click at [231, 205] on link at bounding box center [221, 211] width 33 height 25
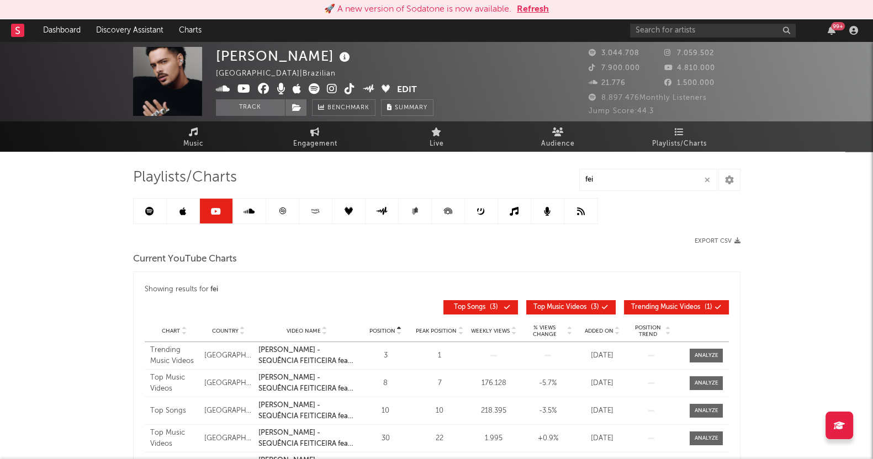
drag, startPoint x: 146, startPoint y: 211, endPoint x: 140, endPoint y: 214, distance: 6.7
click at [146, 211] on icon at bounding box center [149, 211] width 9 height 9
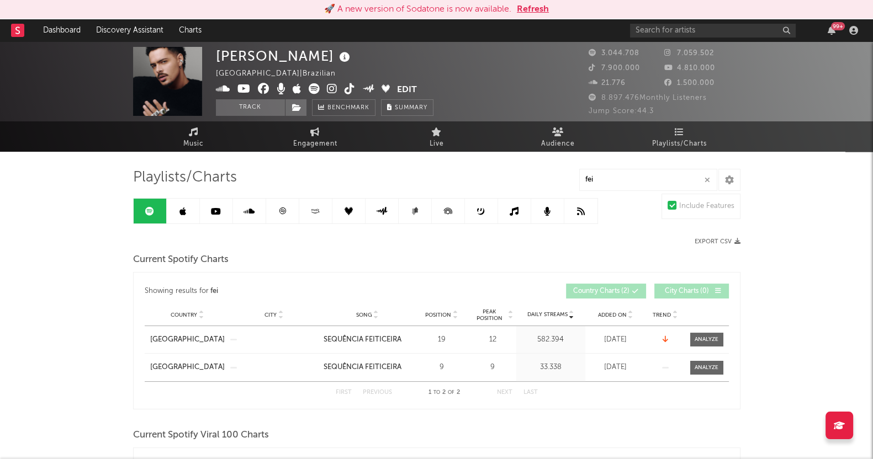
click at [142, 212] on link at bounding box center [150, 211] width 33 height 25
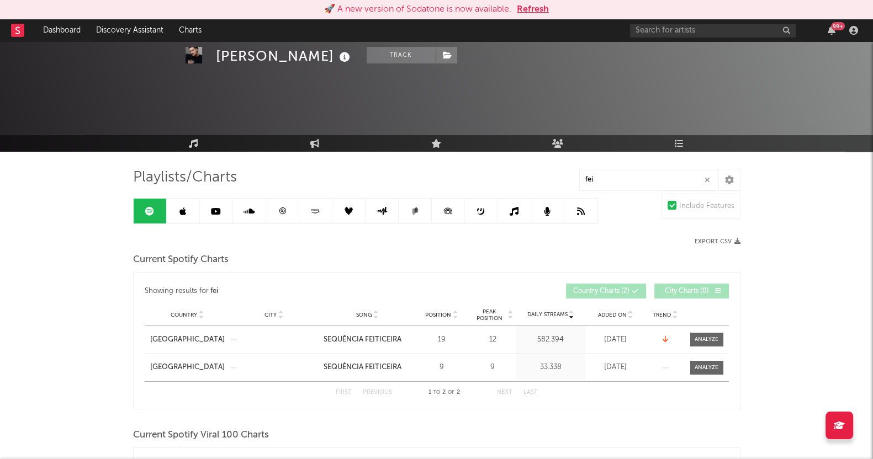
scroll to position [207, 0]
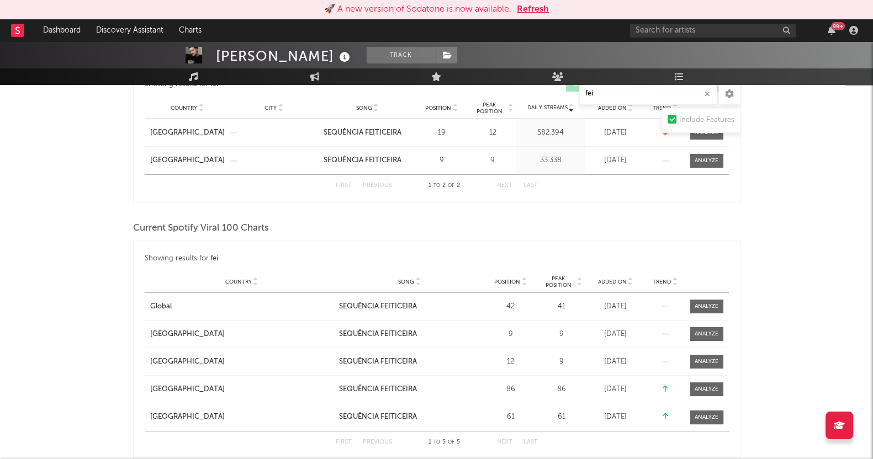
click at [701, 360] on div at bounding box center [707, 362] width 24 height 8
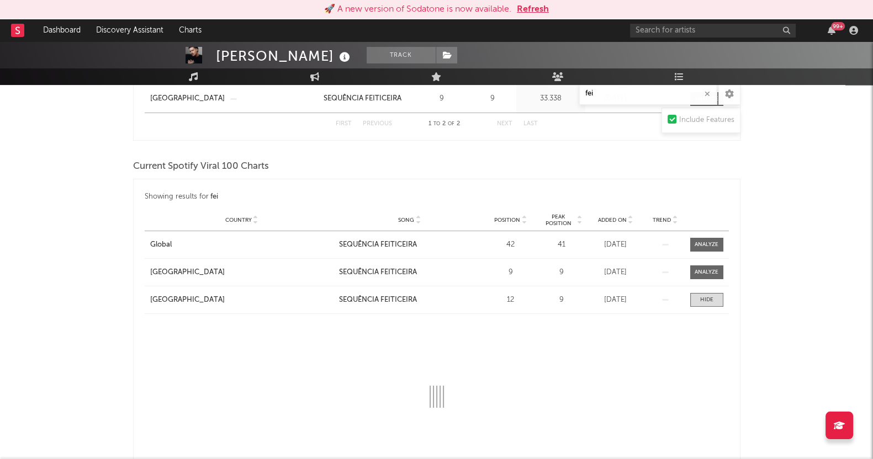
scroll to position [345, 0]
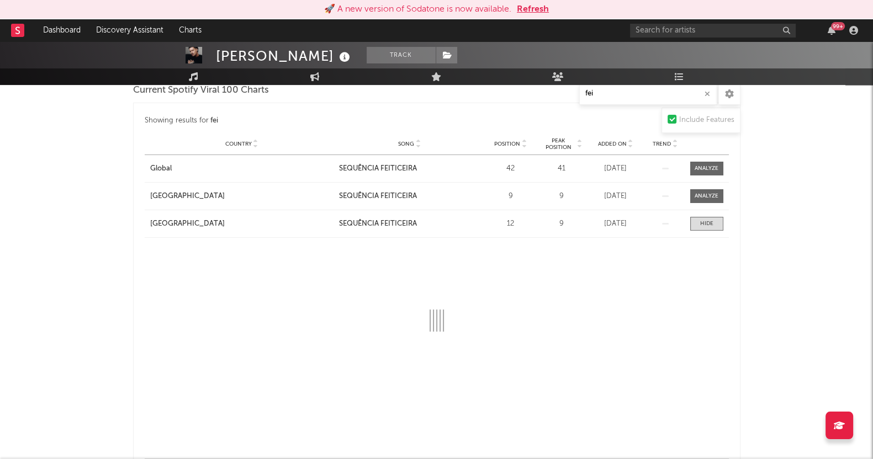
select select "1w"
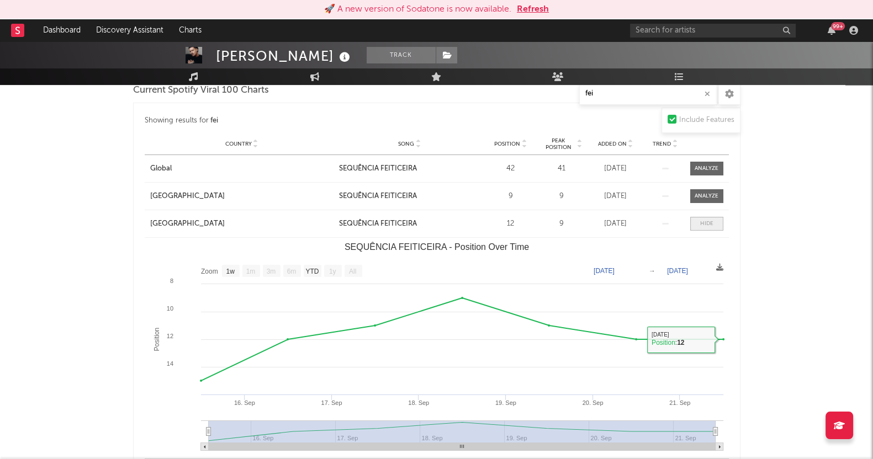
click at [692, 224] on span at bounding box center [706, 224] width 33 height 14
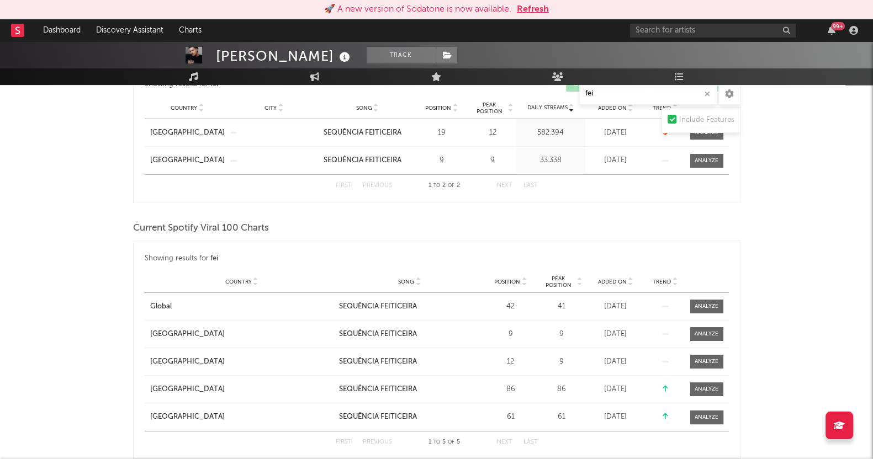
scroll to position [68, 0]
